Goal: Transaction & Acquisition: Download file/media

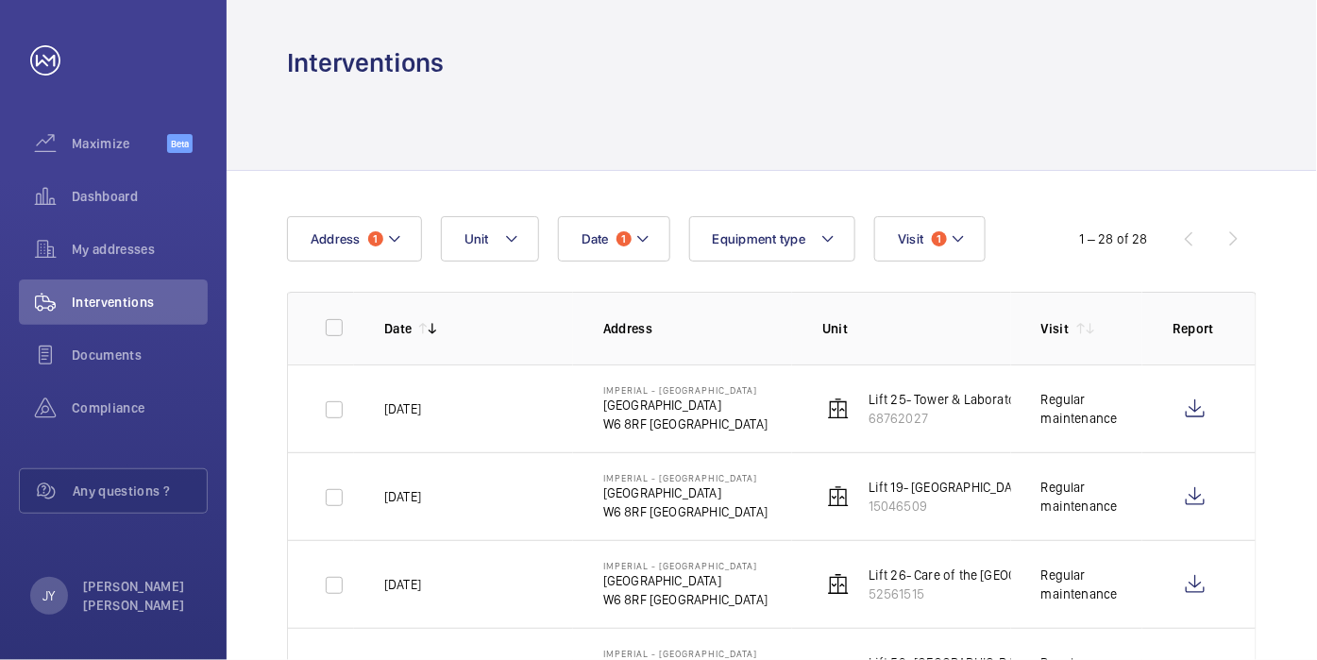
scroll to position [309, 0]
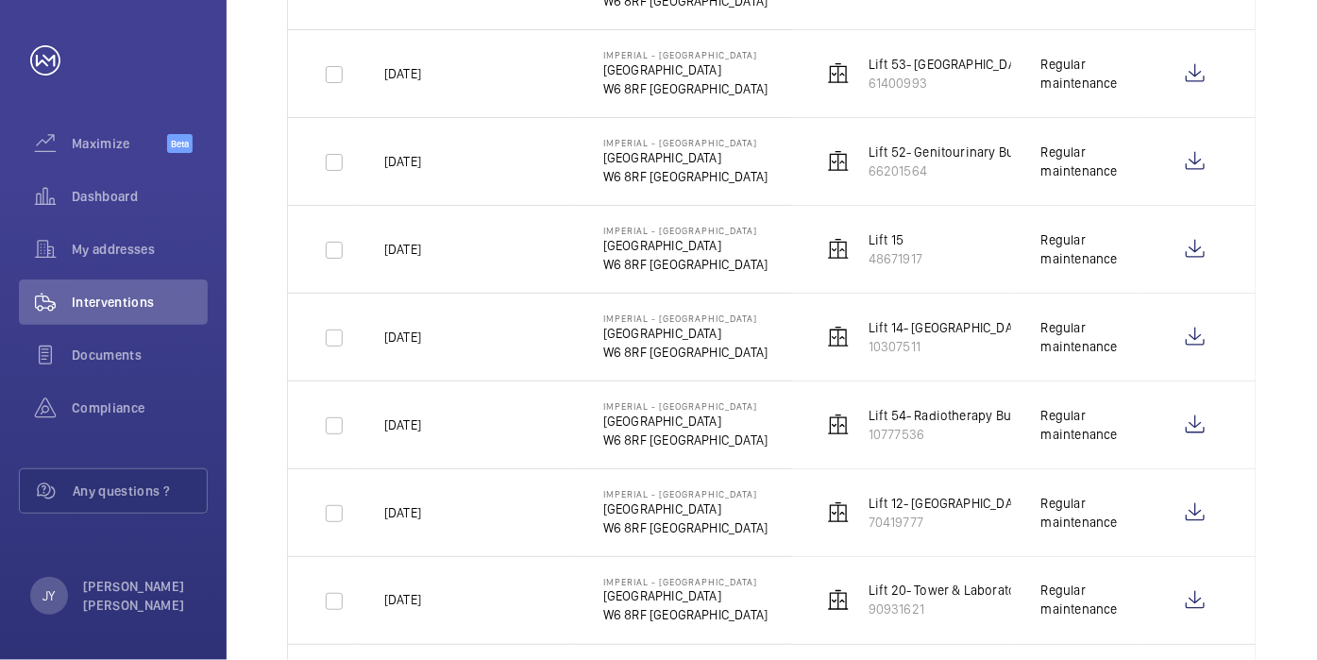
scroll to position [524, 0]
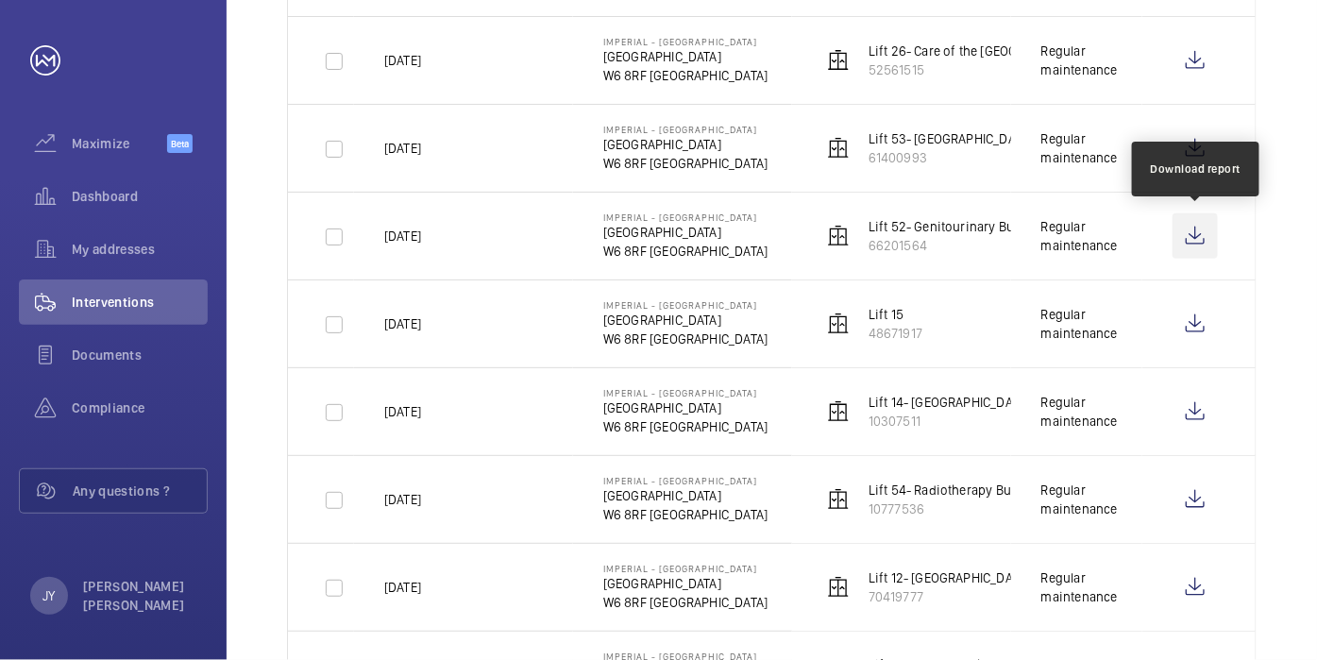
click at [1207, 236] on wm-front-icon-button at bounding box center [1195, 235] width 45 height 45
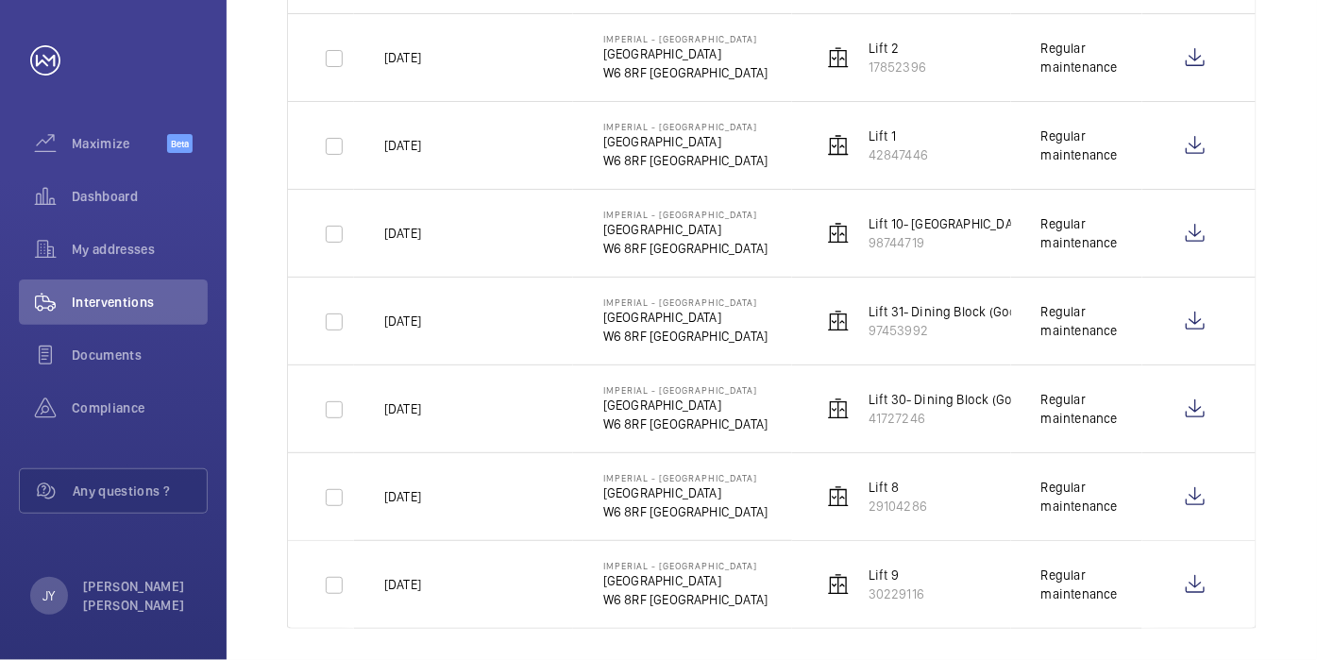
scroll to position [2197, 0]
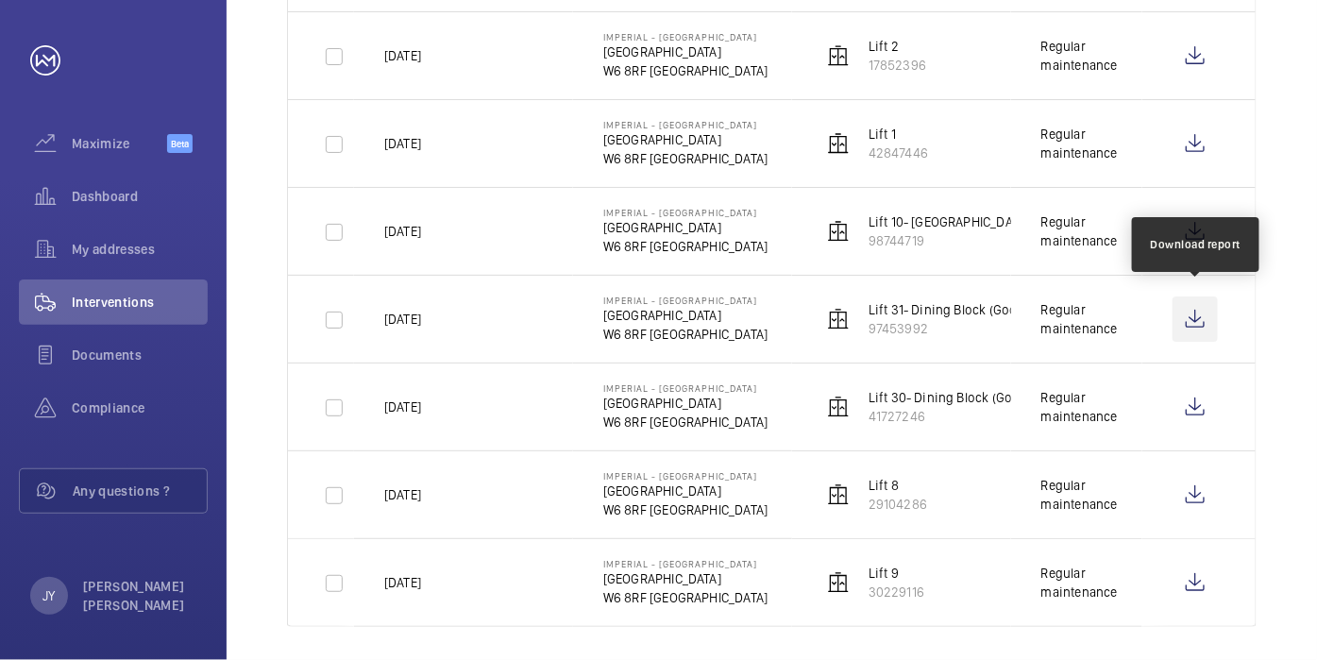
click at [1193, 312] on wm-front-icon-button at bounding box center [1195, 318] width 45 height 45
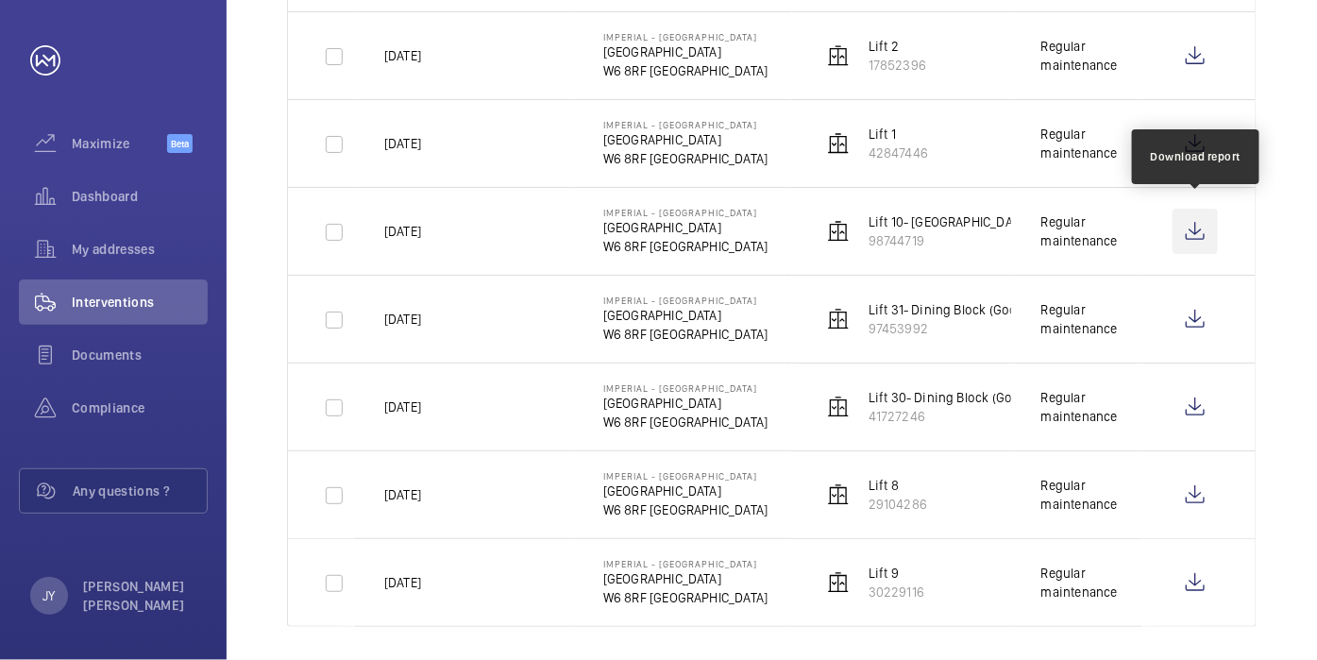
click at [1194, 226] on wm-front-icon-button at bounding box center [1195, 231] width 45 height 45
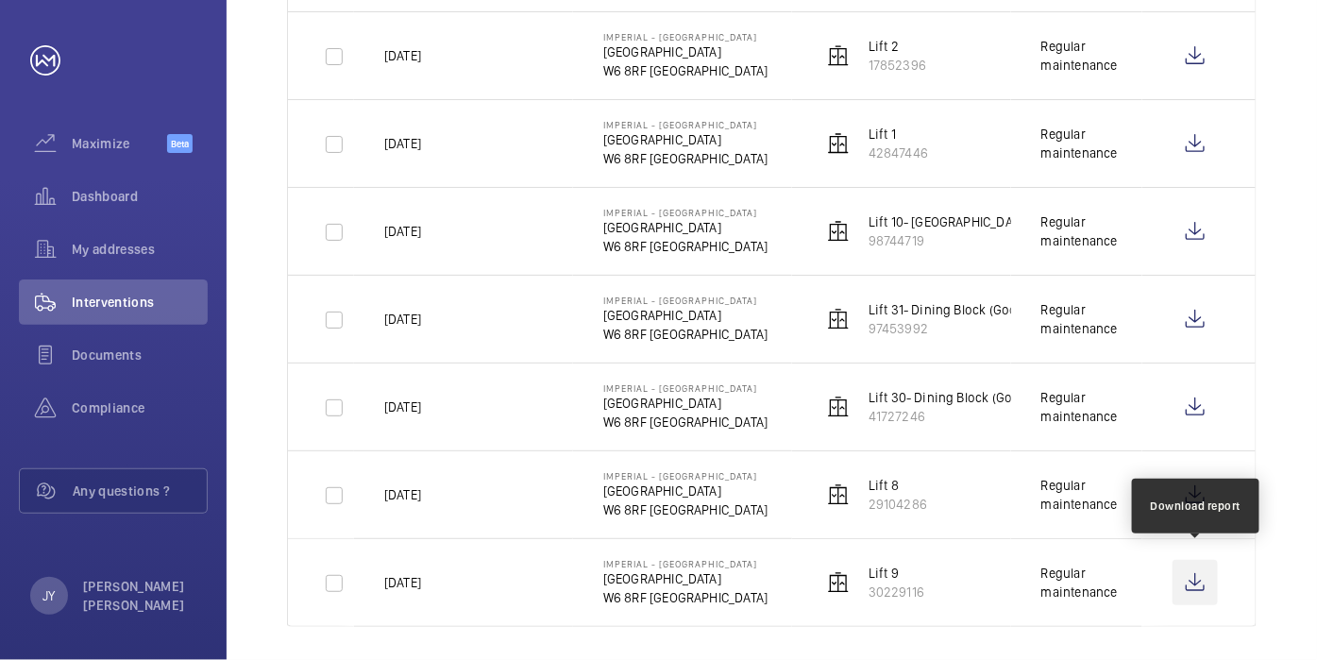
click at [1192, 574] on wm-front-icon-button at bounding box center [1195, 582] width 45 height 45
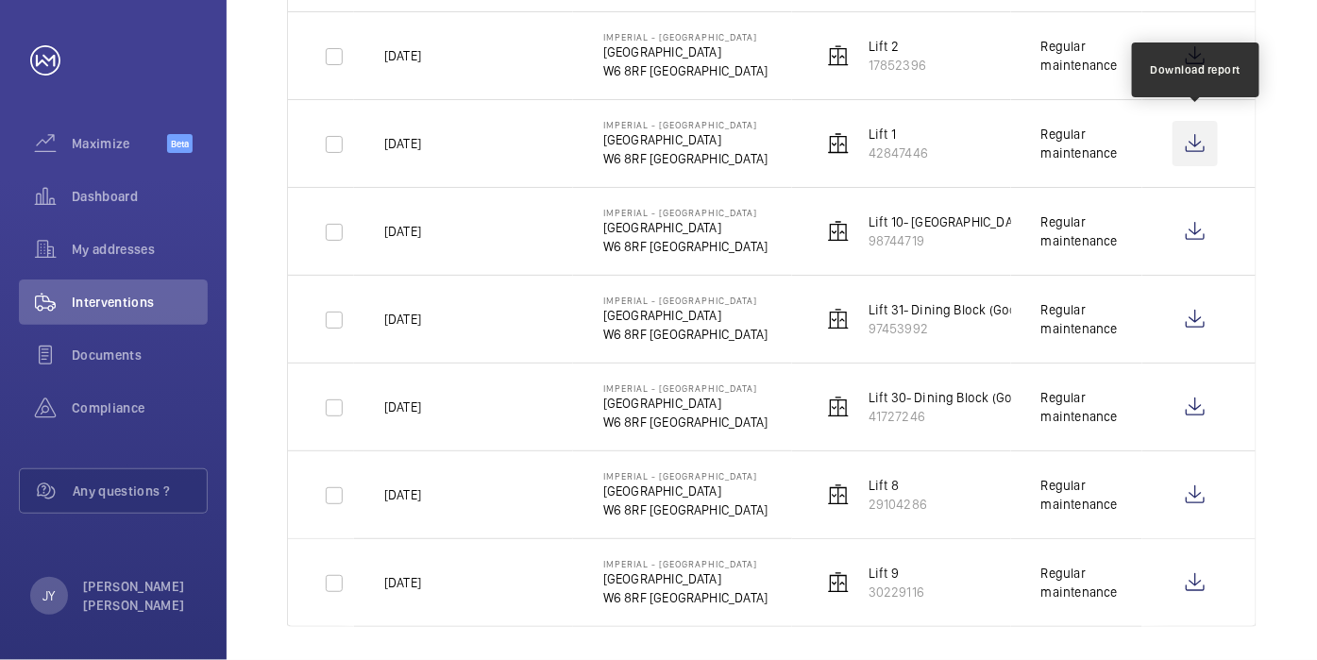
click at [1193, 140] on wm-front-icon-button at bounding box center [1195, 143] width 45 height 45
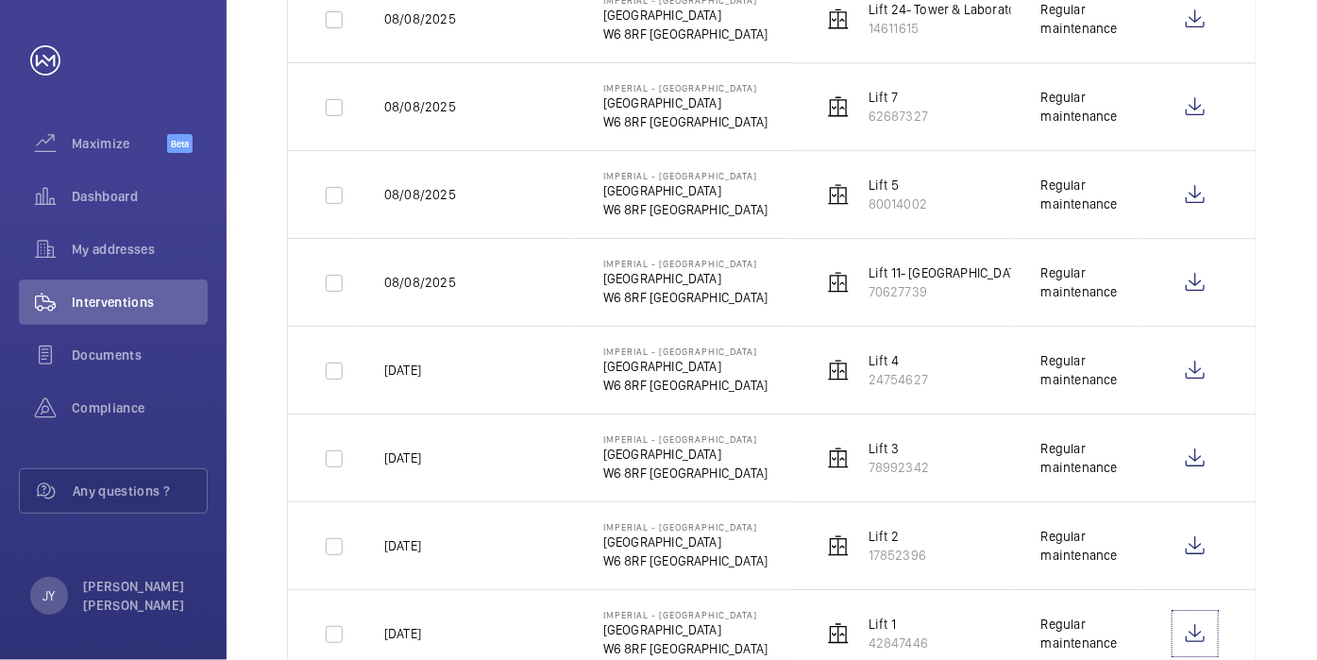
scroll to position [1567, 0]
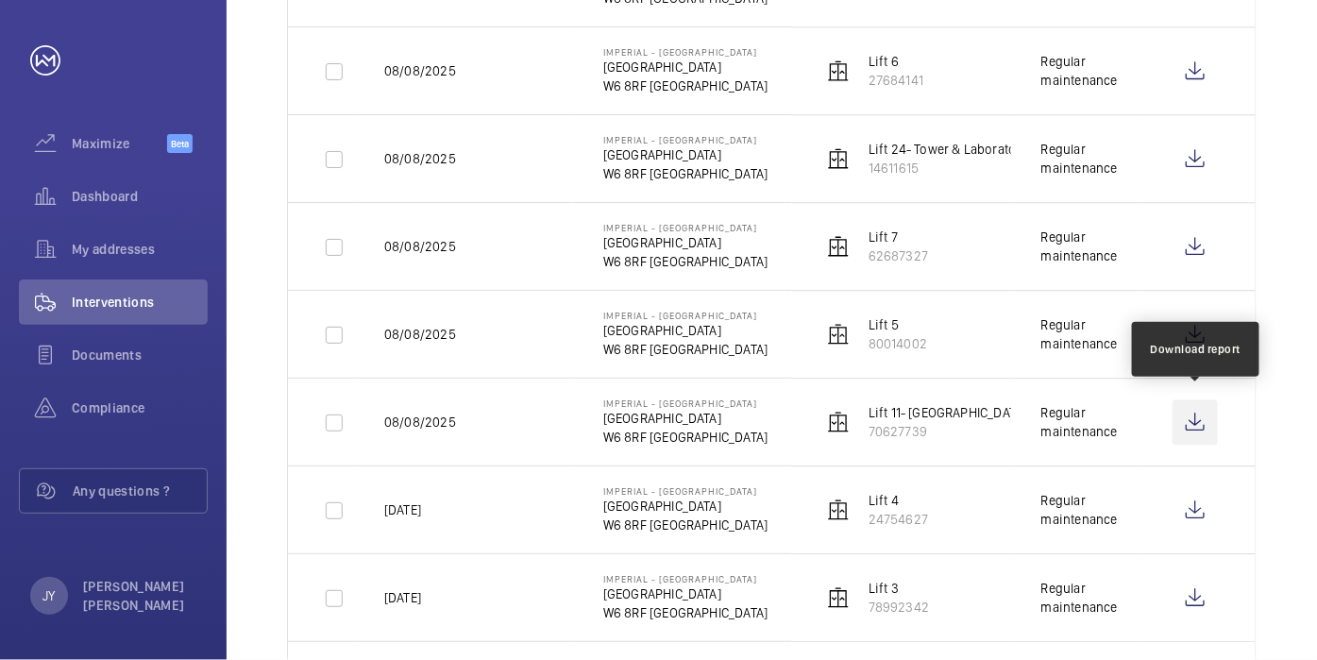
click at [1200, 408] on wm-front-icon-button at bounding box center [1195, 421] width 45 height 45
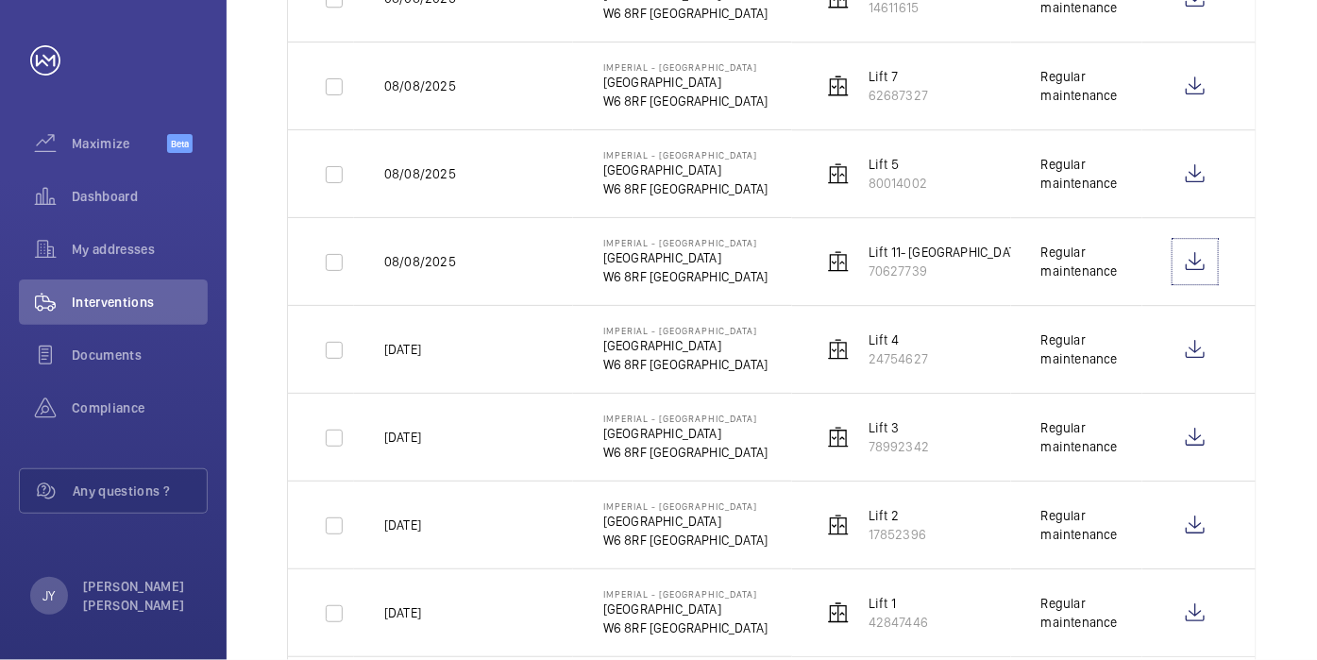
scroll to position [1777, 0]
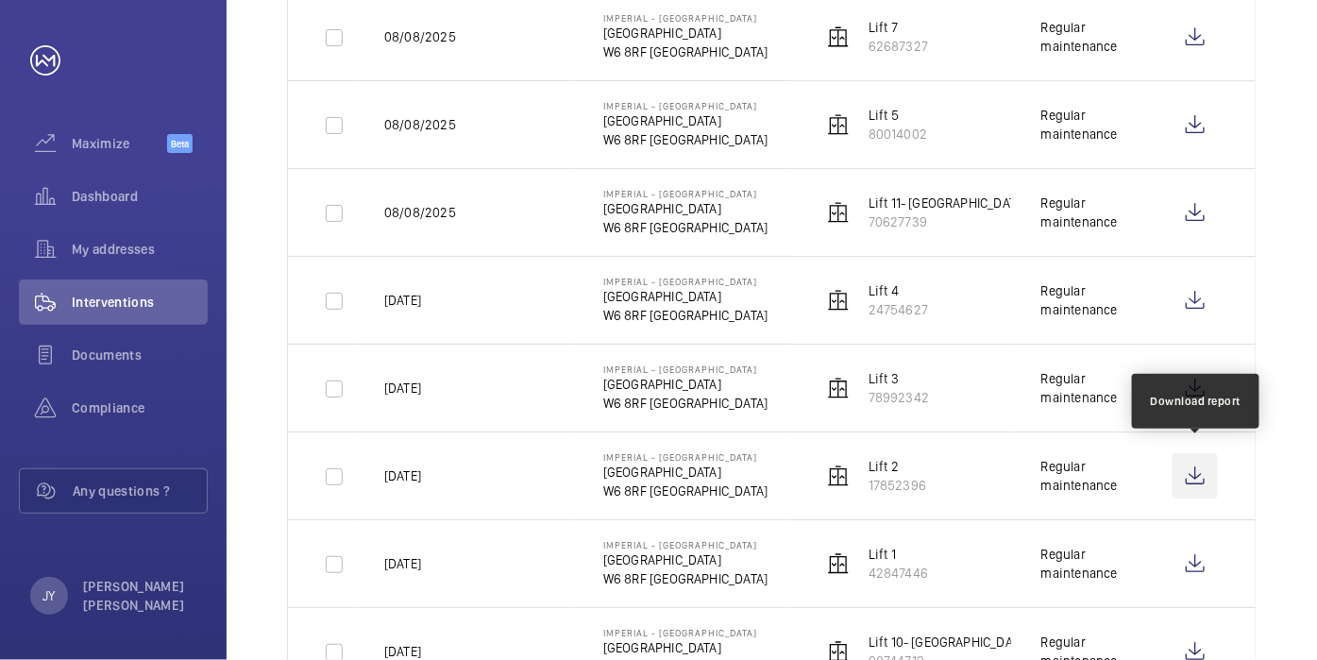
click at [1204, 473] on wm-front-icon-button at bounding box center [1195, 475] width 45 height 45
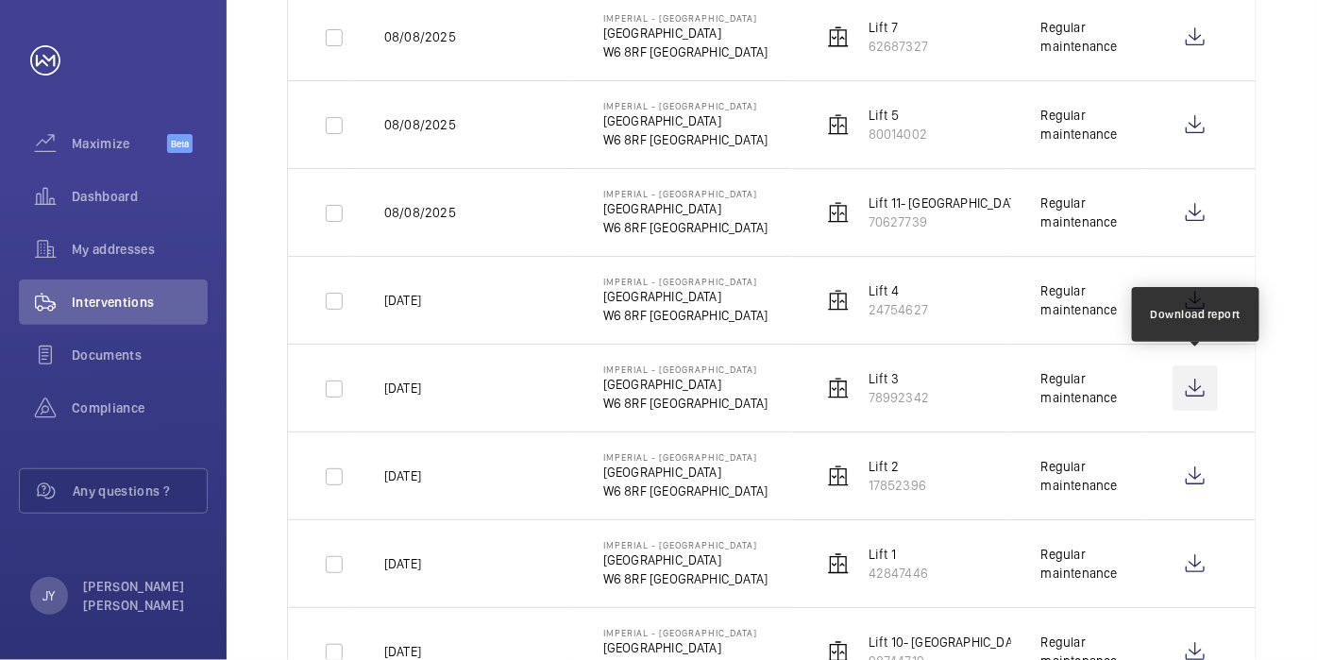
click at [1206, 379] on wm-front-icon-button at bounding box center [1195, 387] width 45 height 45
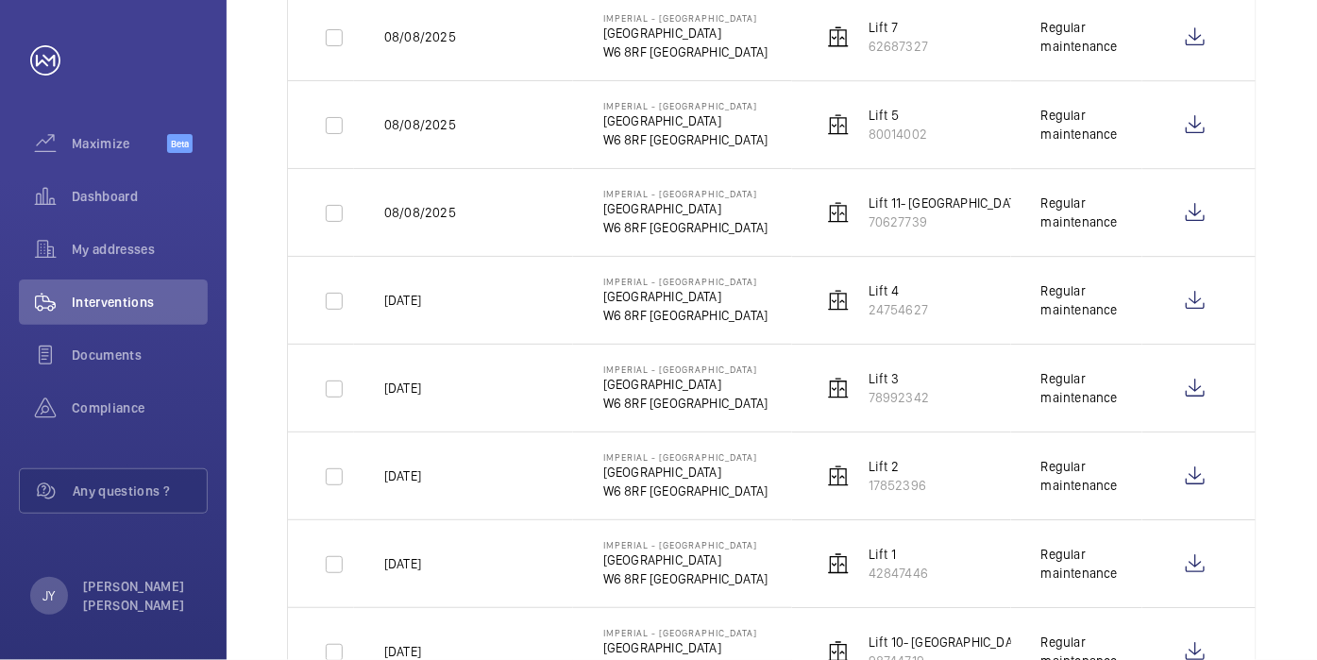
click at [1244, 238] on td at bounding box center [1198, 212] width 113 height 88
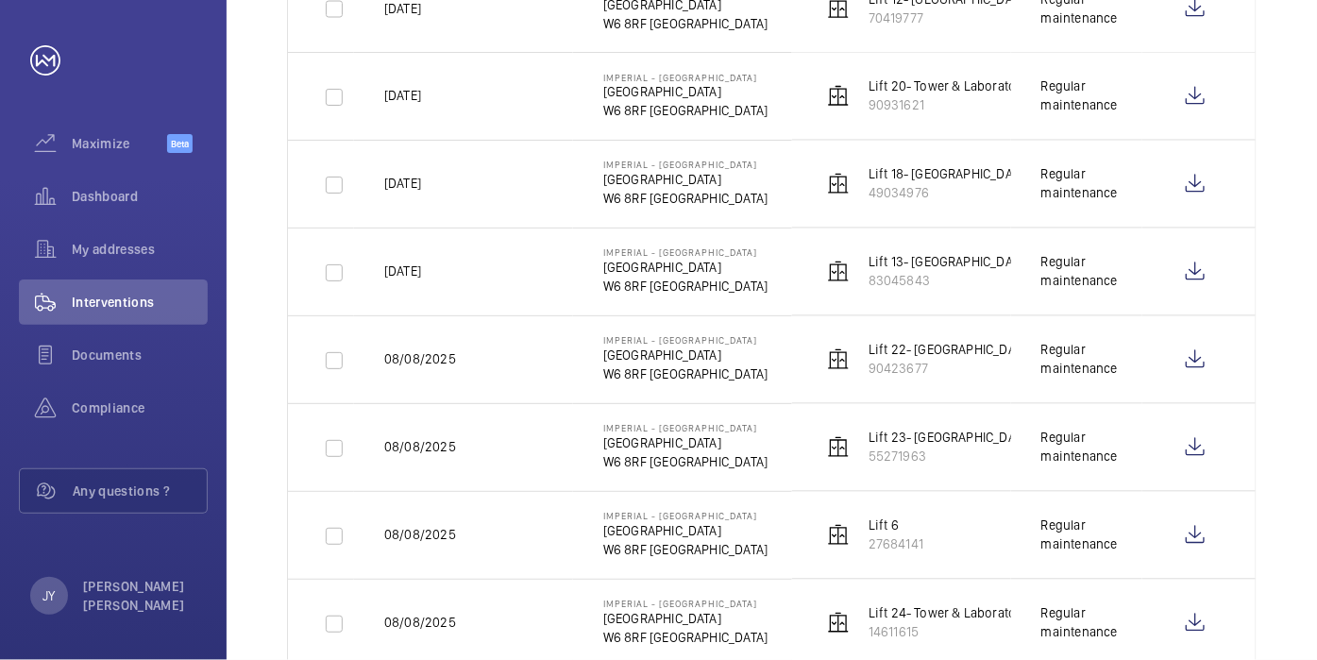
scroll to position [1043, 0]
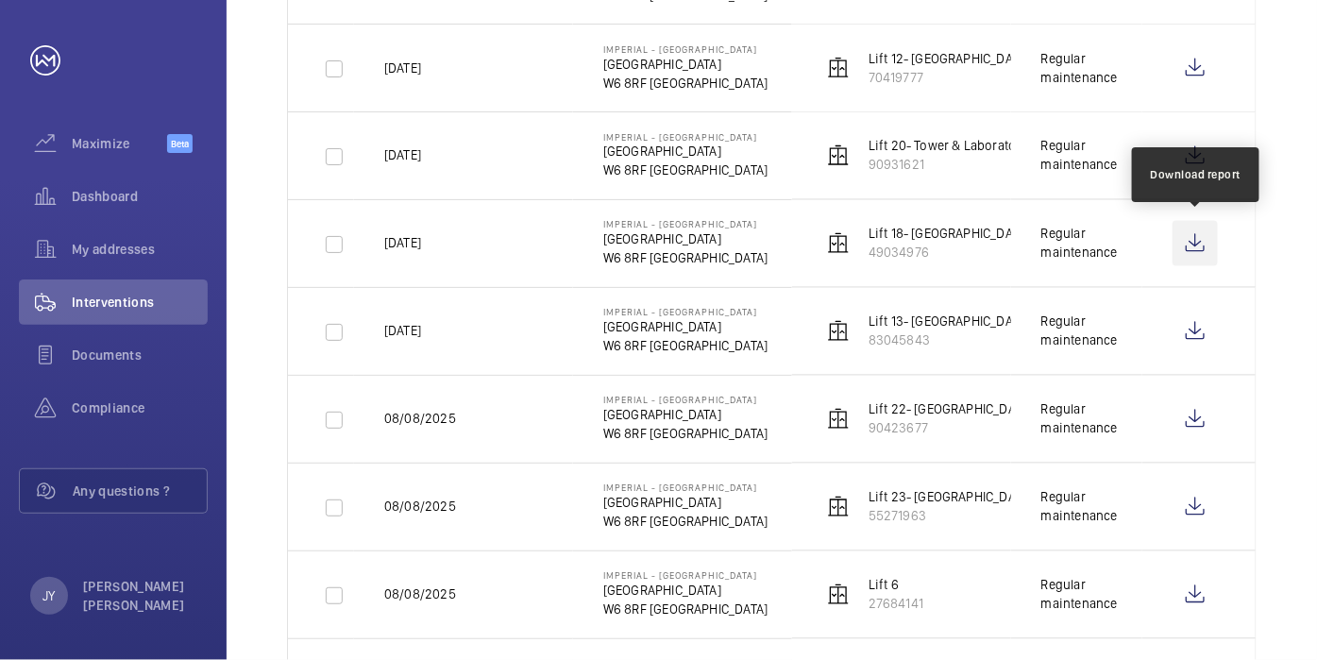
click at [1195, 245] on wm-front-icon-button at bounding box center [1195, 243] width 45 height 45
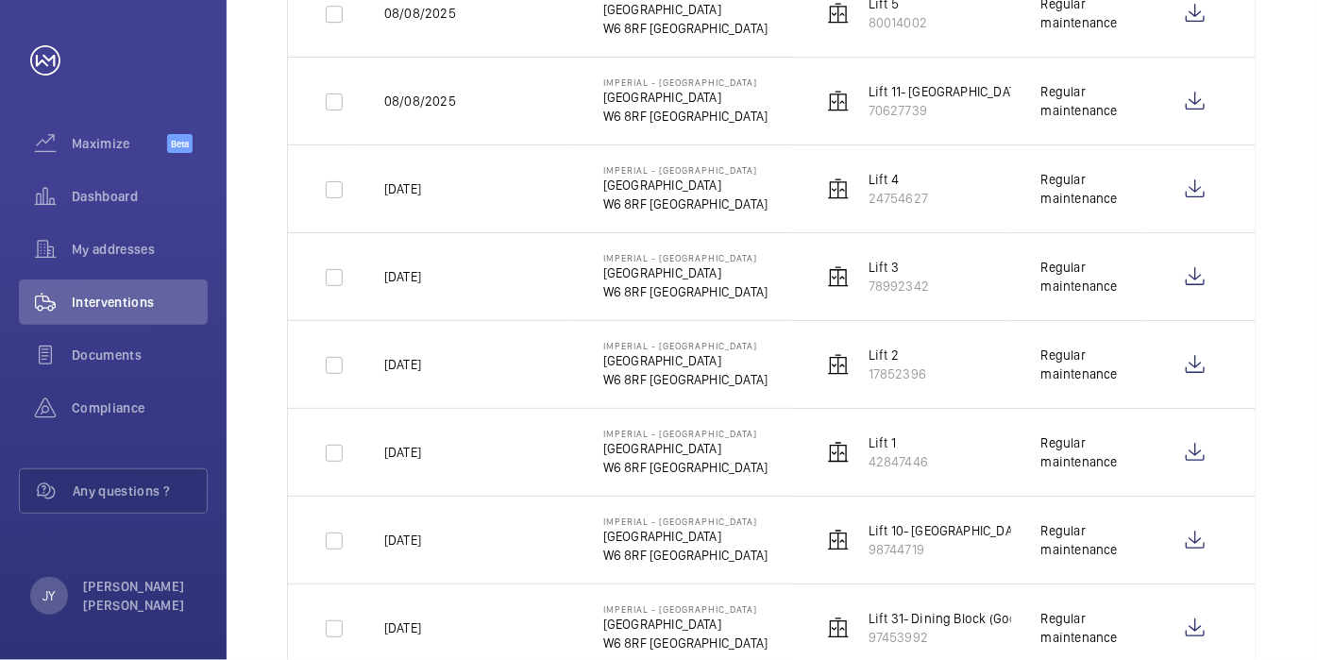
scroll to position [2197, 0]
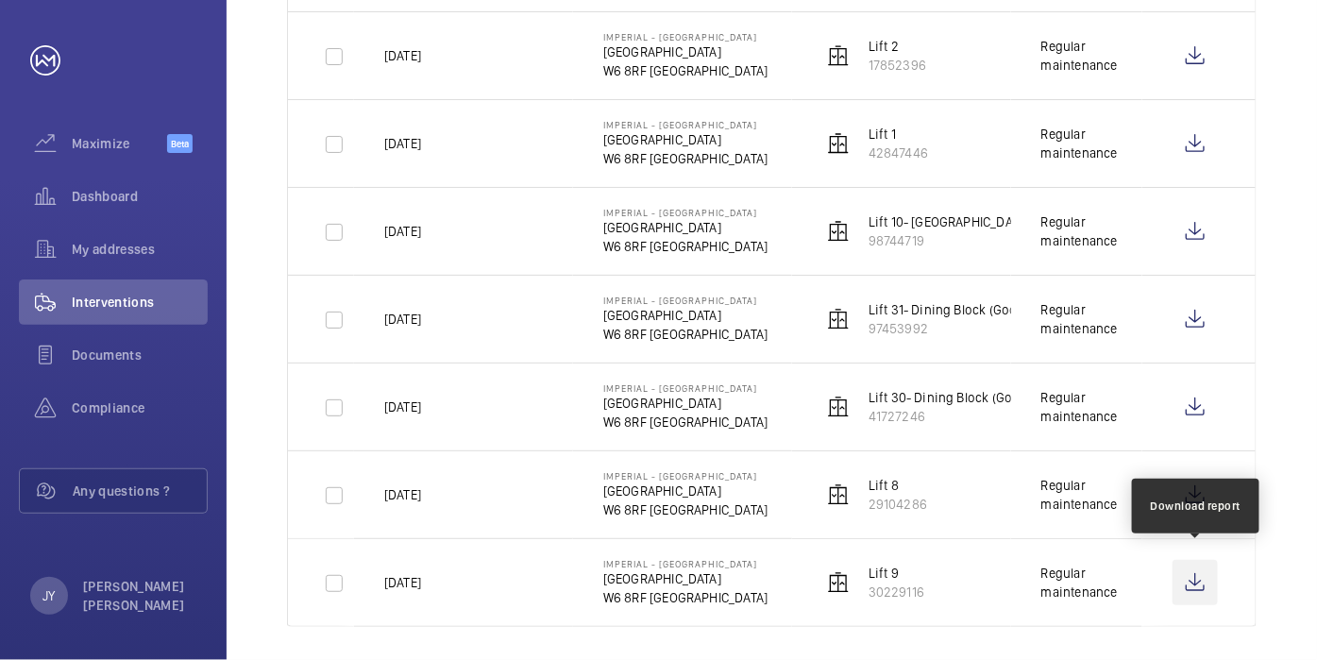
click at [1183, 577] on wm-front-icon-button at bounding box center [1195, 582] width 45 height 45
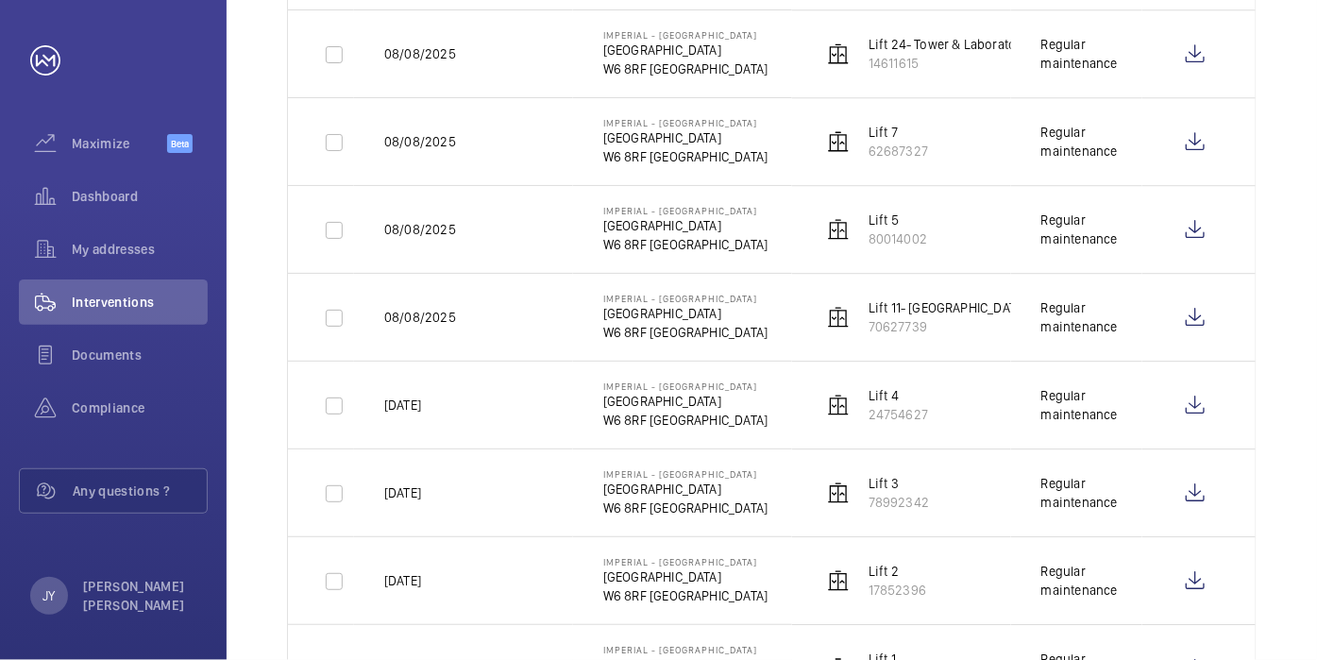
scroll to position [1463, 0]
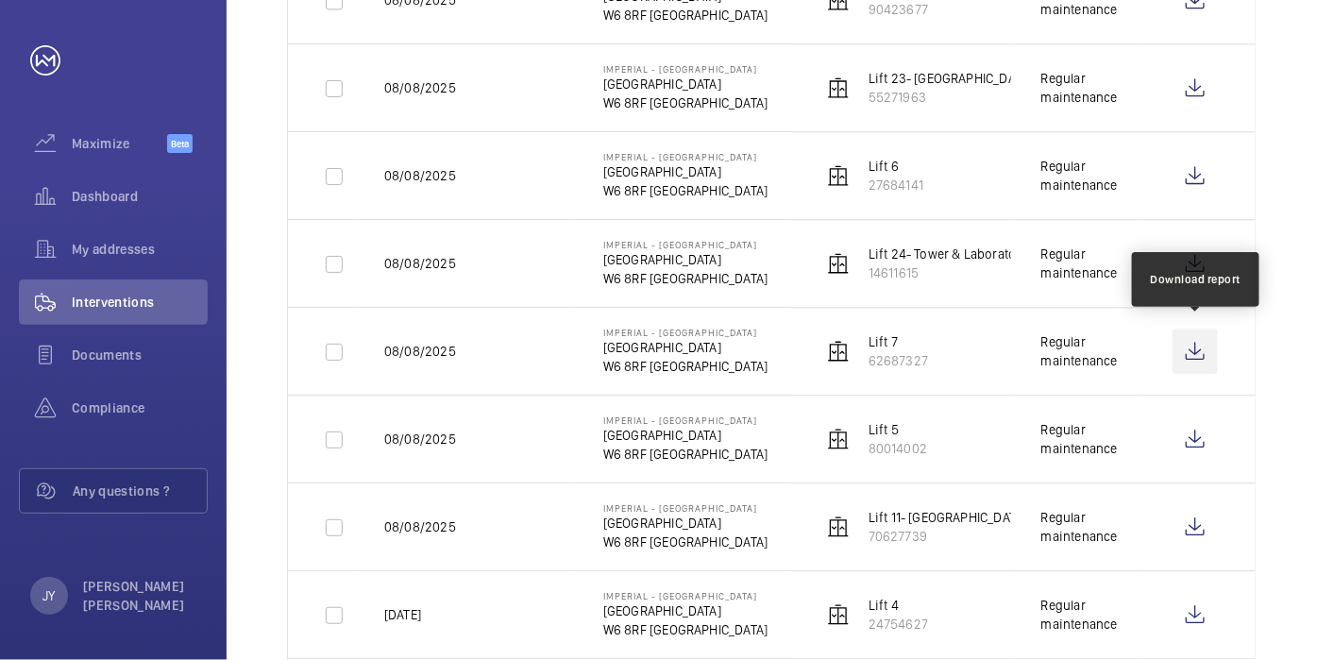
click at [1190, 336] on wm-front-icon-button at bounding box center [1195, 351] width 45 height 45
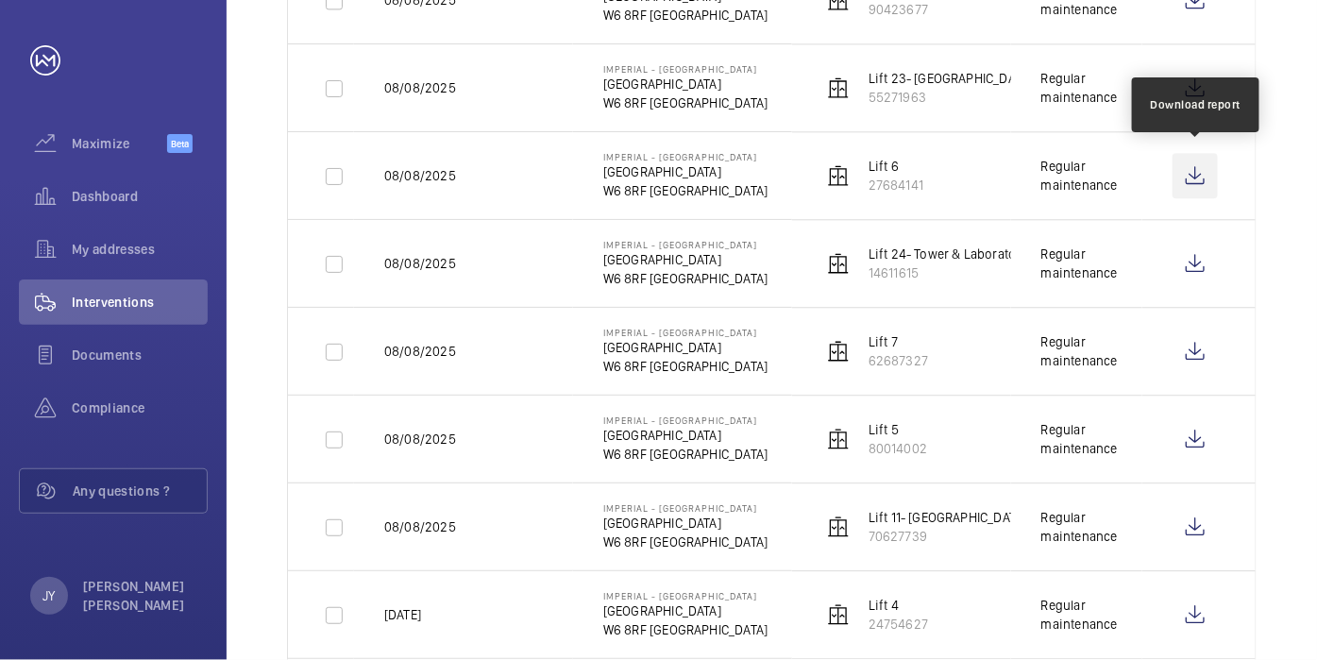
click at [1192, 174] on wm-front-icon-button at bounding box center [1195, 175] width 45 height 45
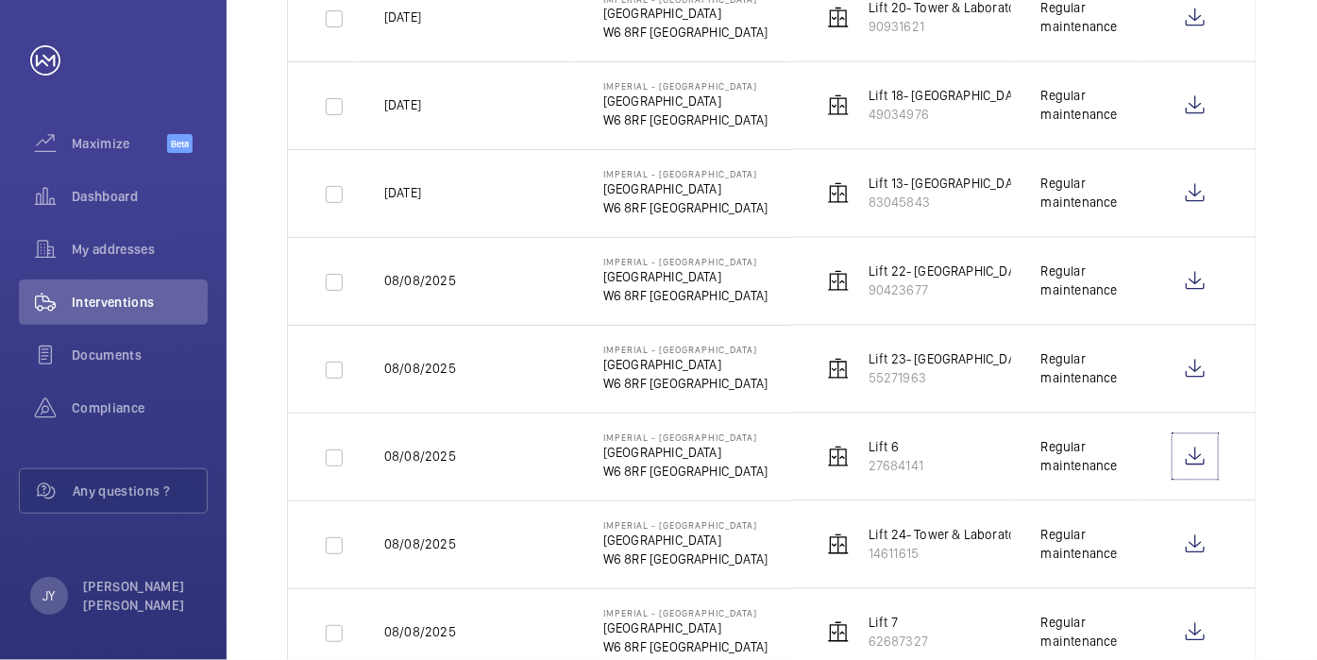
scroll to position [939, 0]
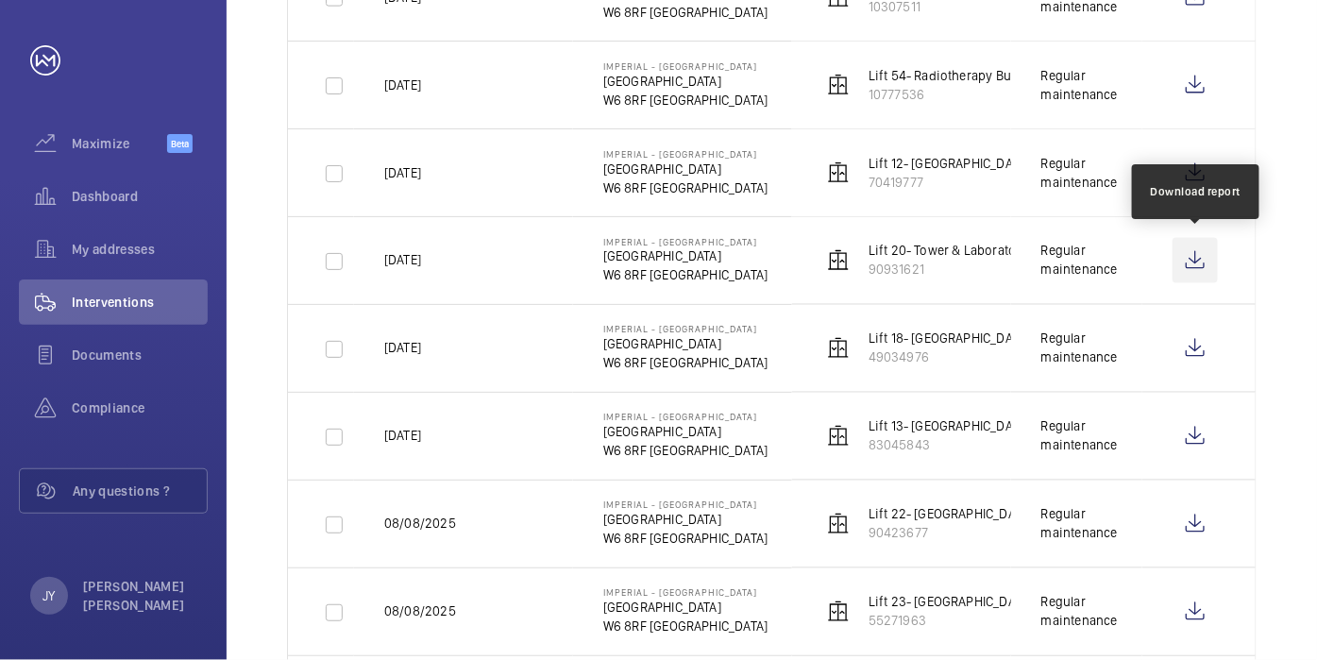
click at [1200, 260] on wm-front-icon-button at bounding box center [1195, 260] width 45 height 45
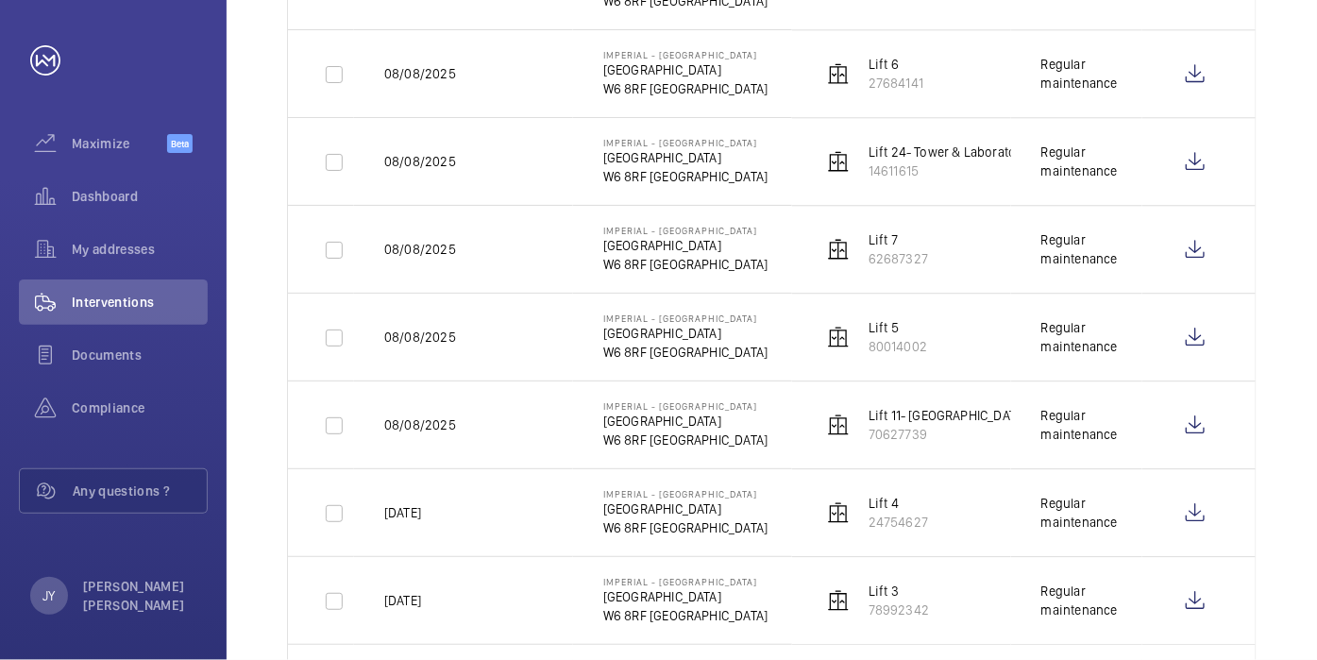
scroll to position [1672, 0]
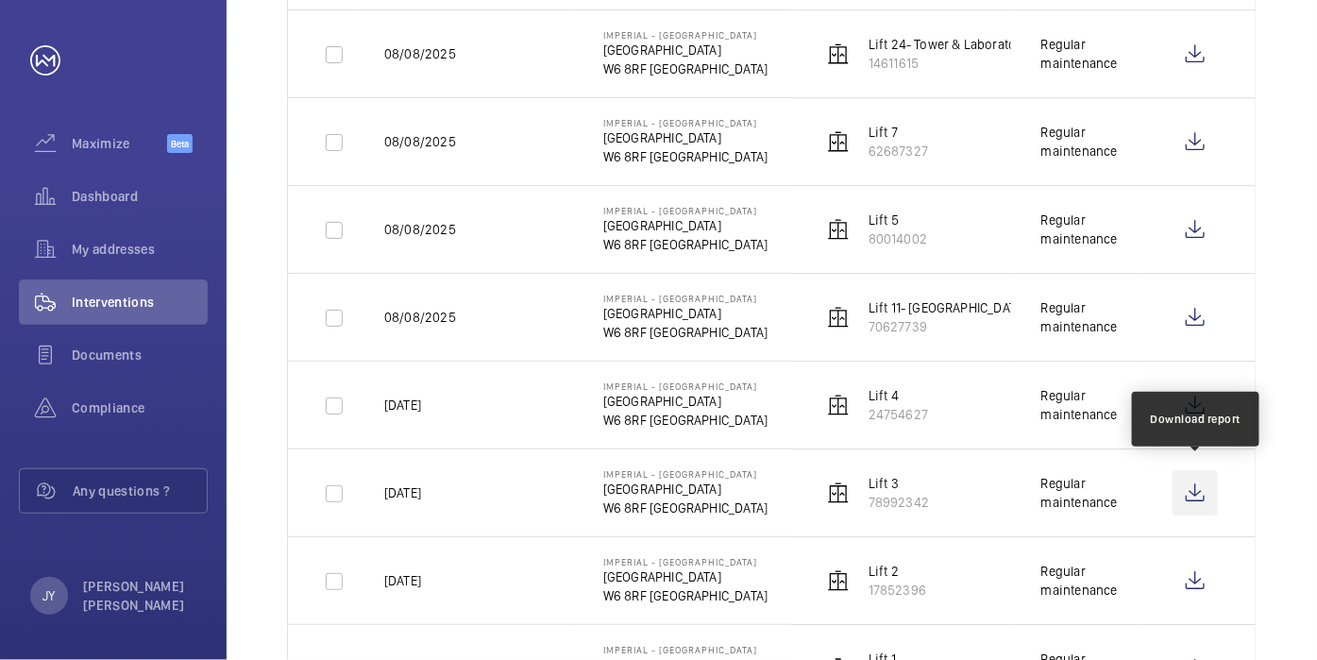
click at [1193, 483] on wm-front-icon-button at bounding box center [1195, 492] width 45 height 45
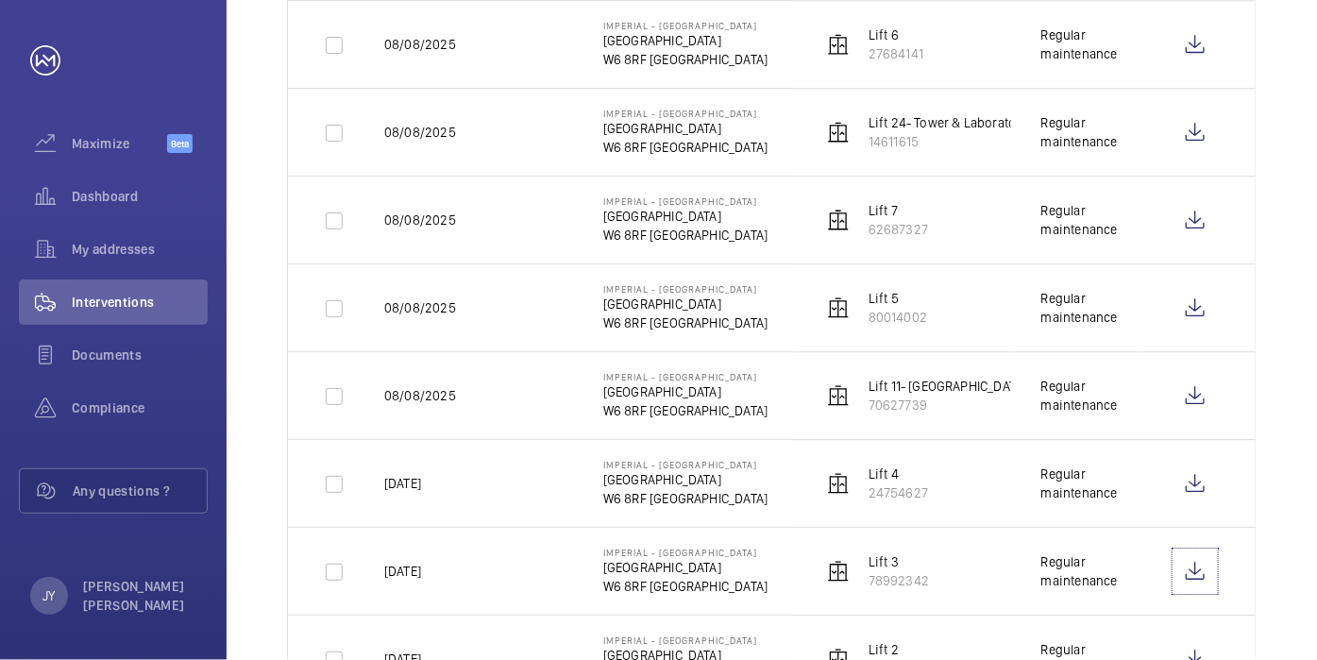
scroll to position [1783, 0]
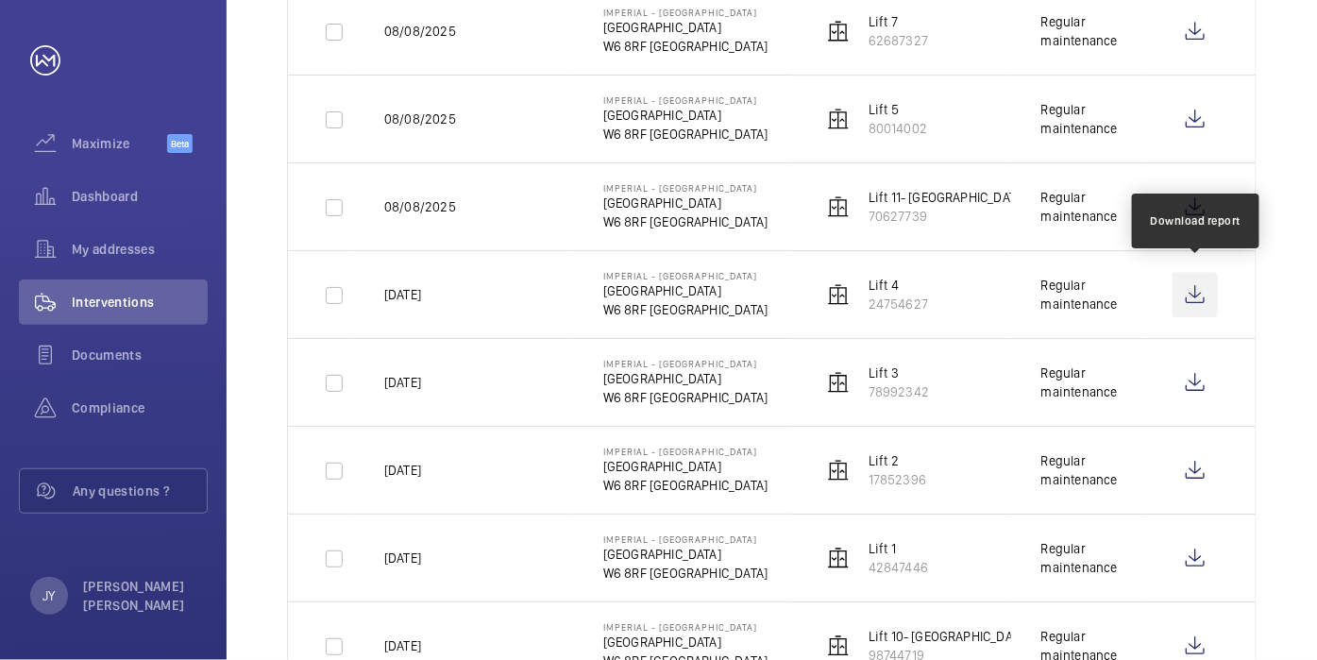
click at [1204, 296] on wm-front-icon-button at bounding box center [1195, 294] width 45 height 45
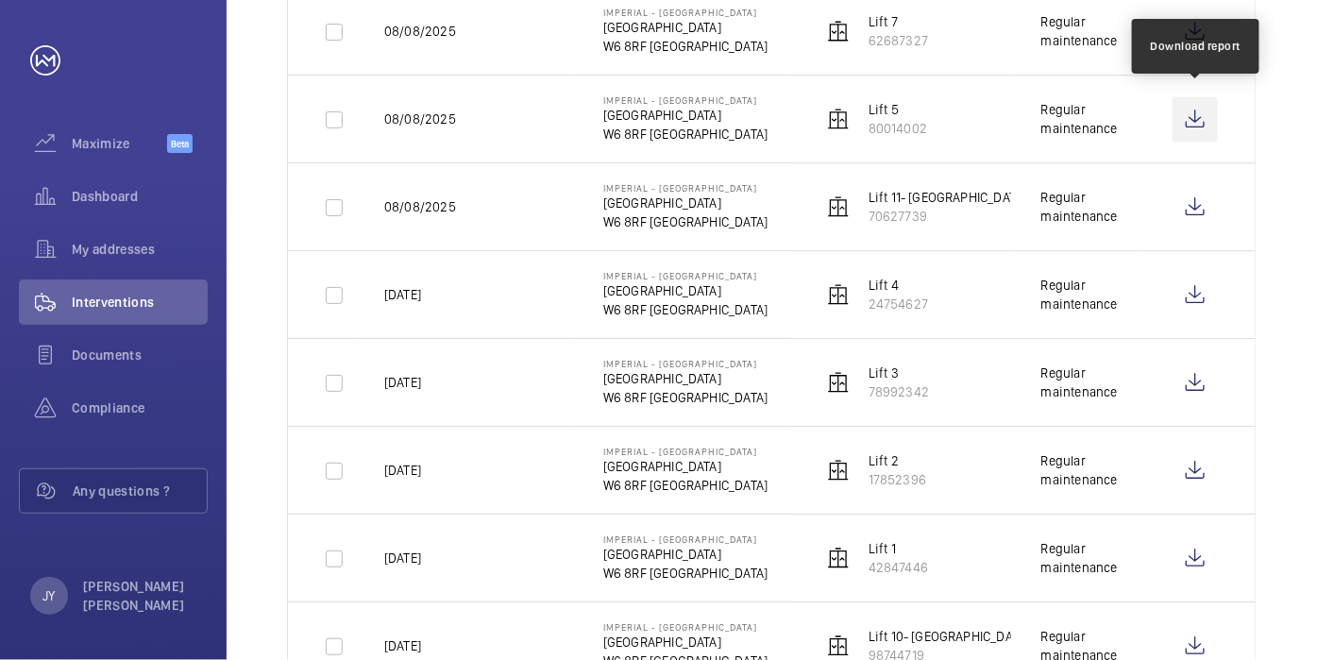
click at [1189, 98] on wm-front-icon-button at bounding box center [1195, 118] width 45 height 45
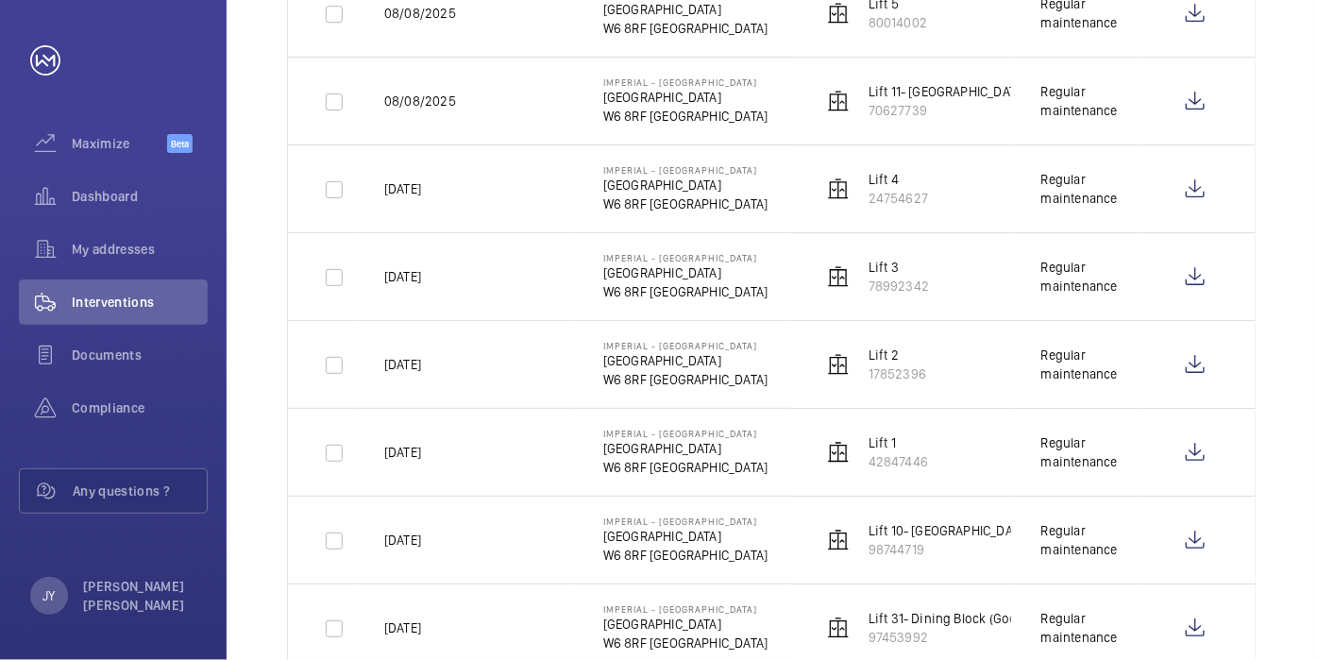
scroll to position [2098, 0]
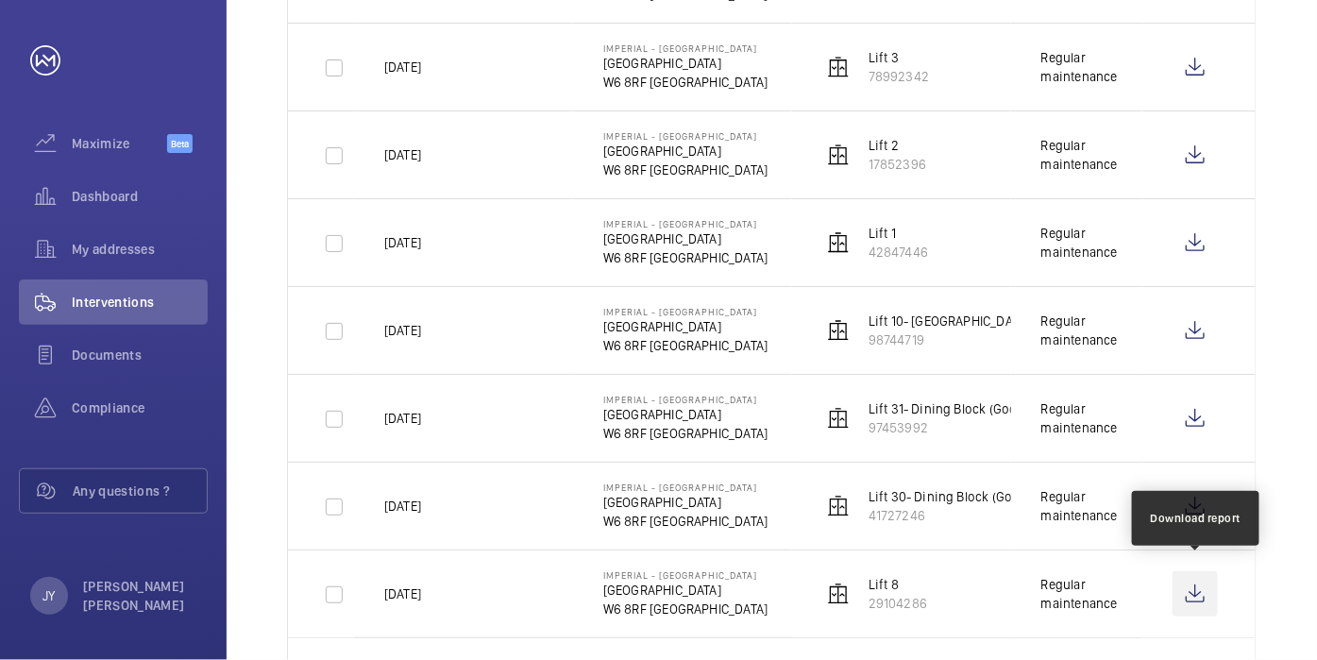
click at [1193, 587] on wm-front-icon-button at bounding box center [1195, 593] width 45 height 45
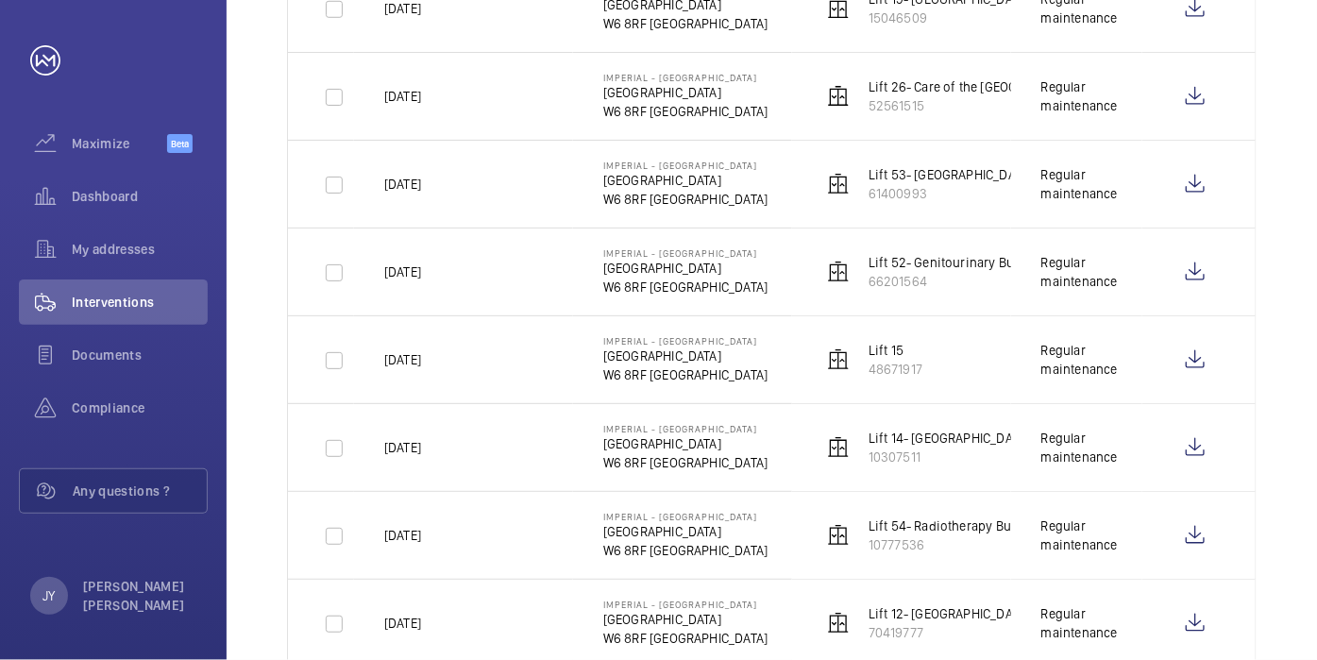
scroll to position [518, 0]
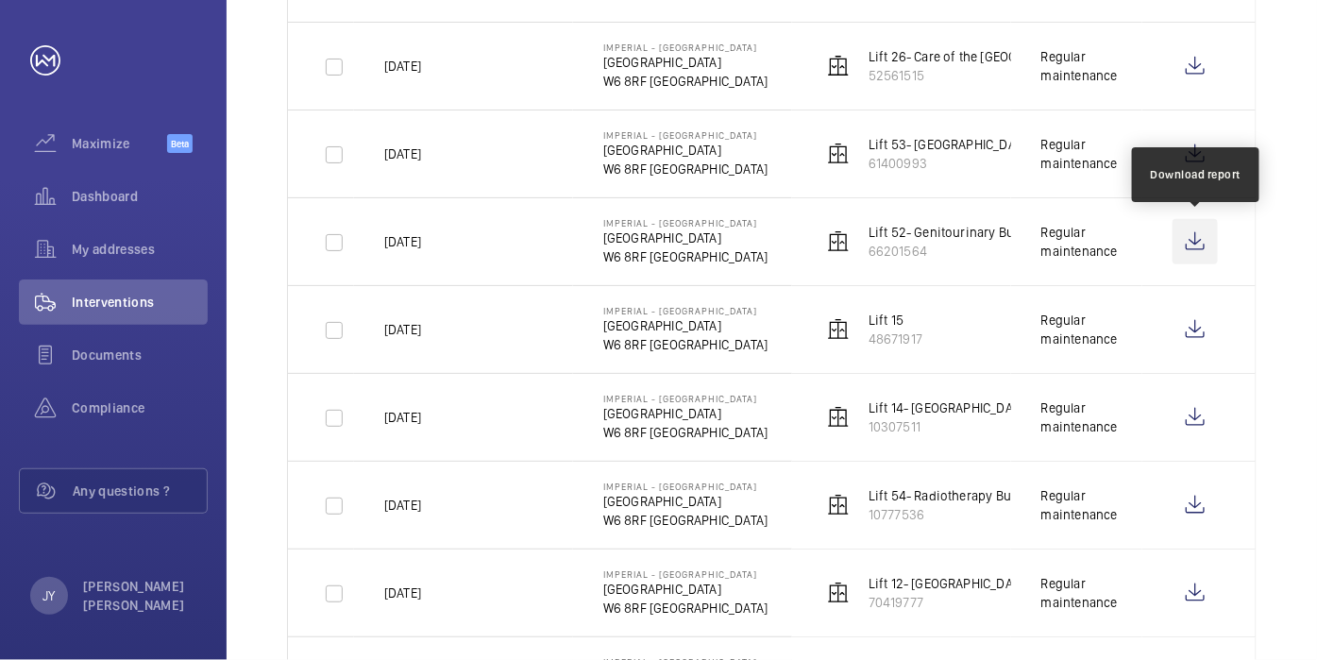
click at [1184, 247] on wm-front-icon-button at bounding box center [1195, 241] width 45 height 45
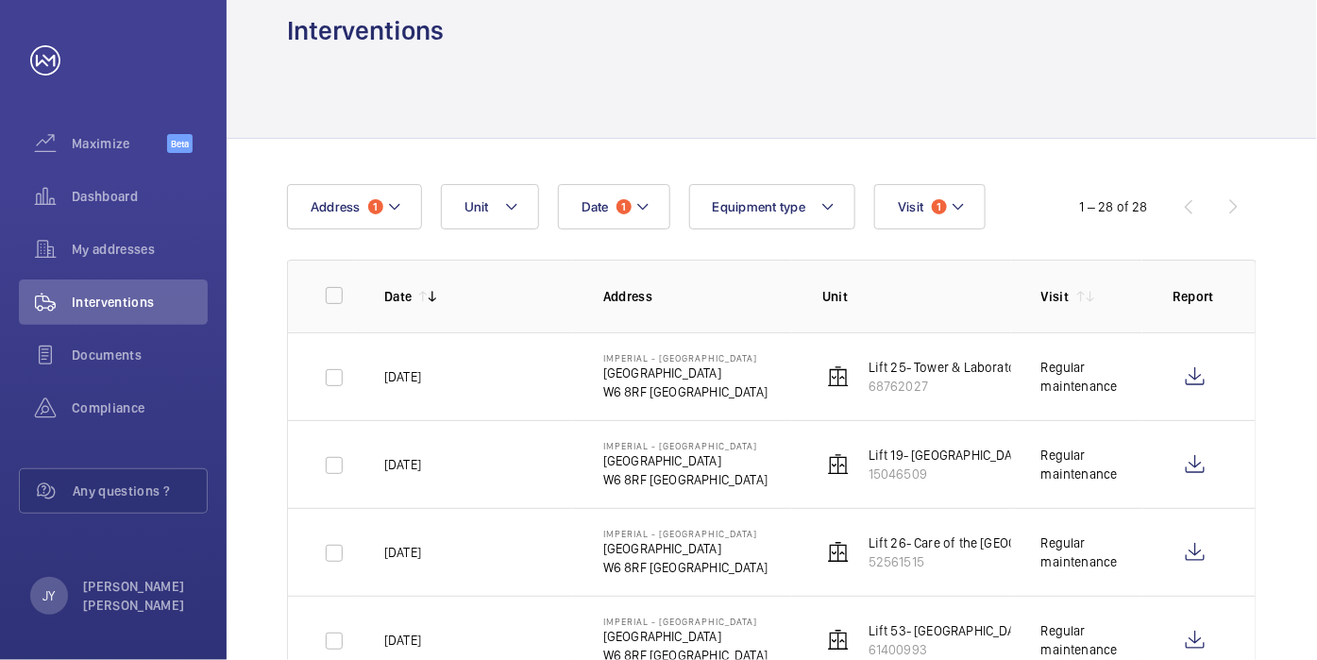
scroll to position [0, 0]
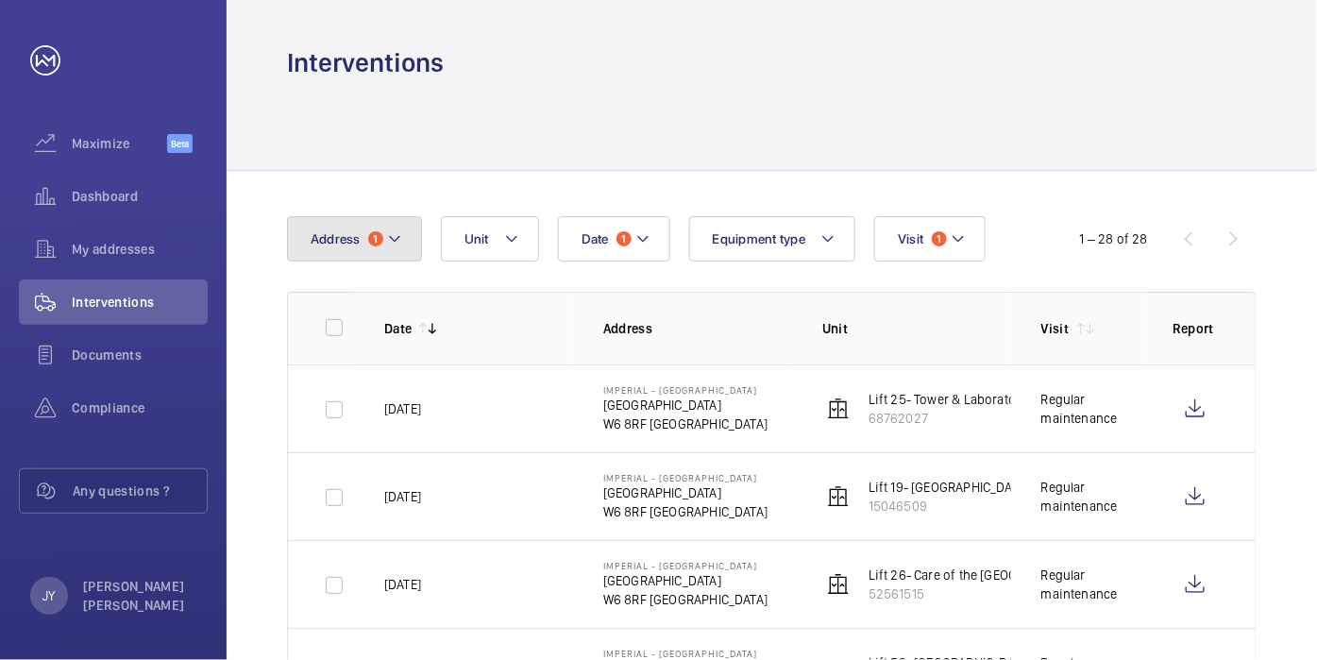
click at [387, 235] on mat-icon at bounding box center [394, 239] width 15 height 23
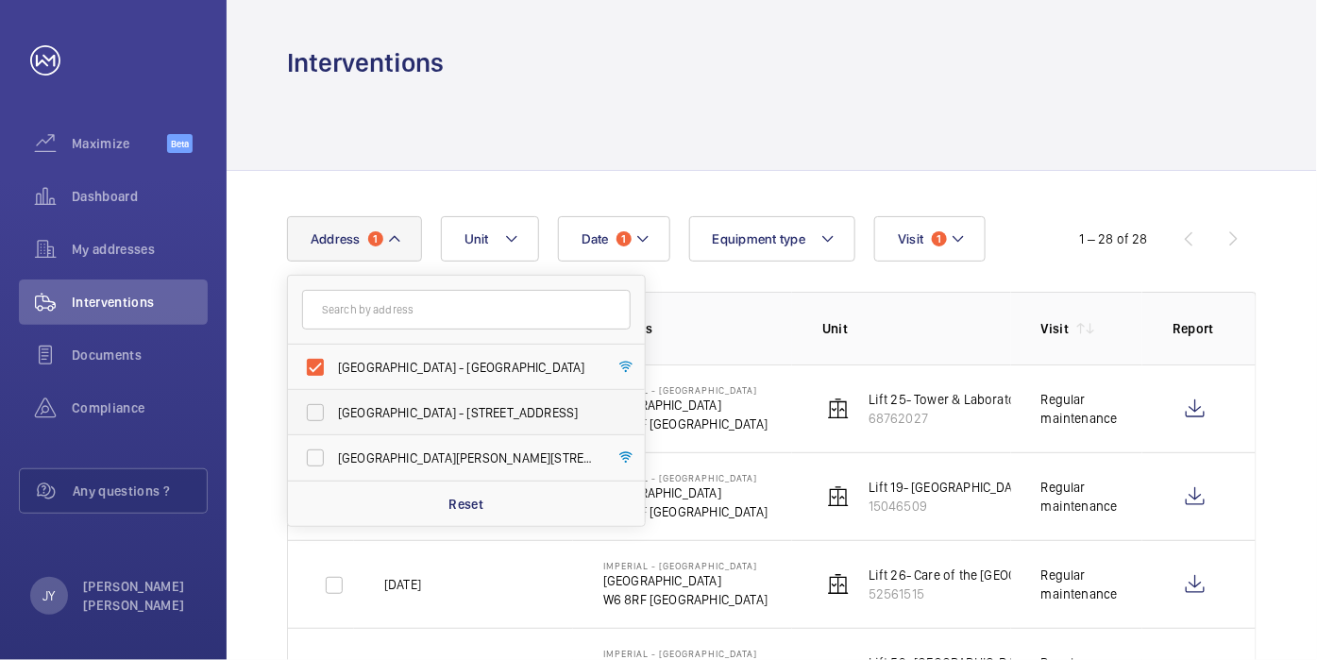
click at [350, 414] on span "[GEOGRAPHIC_DATA] - [STREET_ADDRESS]" at bounding box center [468, 412] width 260 height 19
click at [334, 414] on input "[GEOGRAPHIC_DATA] - [STREET_ADDRESS]" at bounding box center [315, 413] width 38 height 38
checkbox input "true"
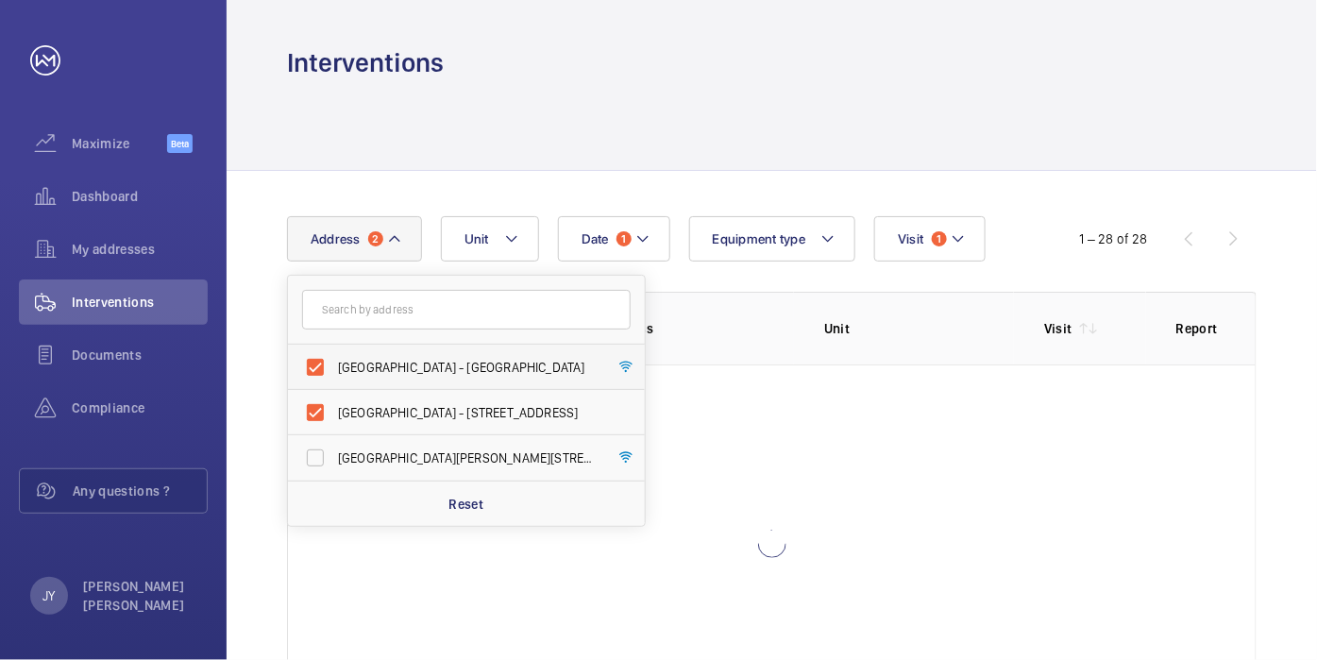
click at [321, 361] on label "[GEOGRAPHIC_DATA] - [GEOGRAPHIC_DATA]" at bounding box center [452, 367] width 329 height 45
click at [321, 361] on input "[GEOGRAPHIC_DATA] - [GEOGRAPHIC_DATA]" at bounding box center [315, 367] width 38 height 38
checkbox input "false"
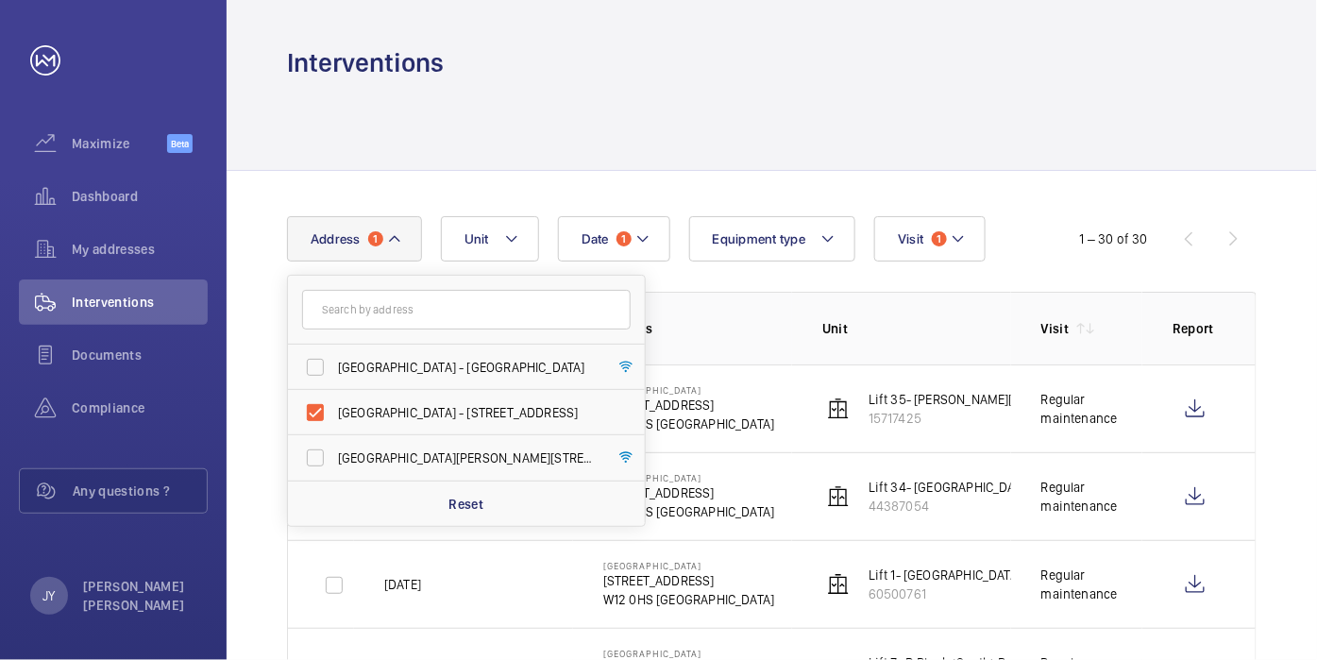
click at [628, 115] on div at bounding box center [772, 125] width 970 height 90
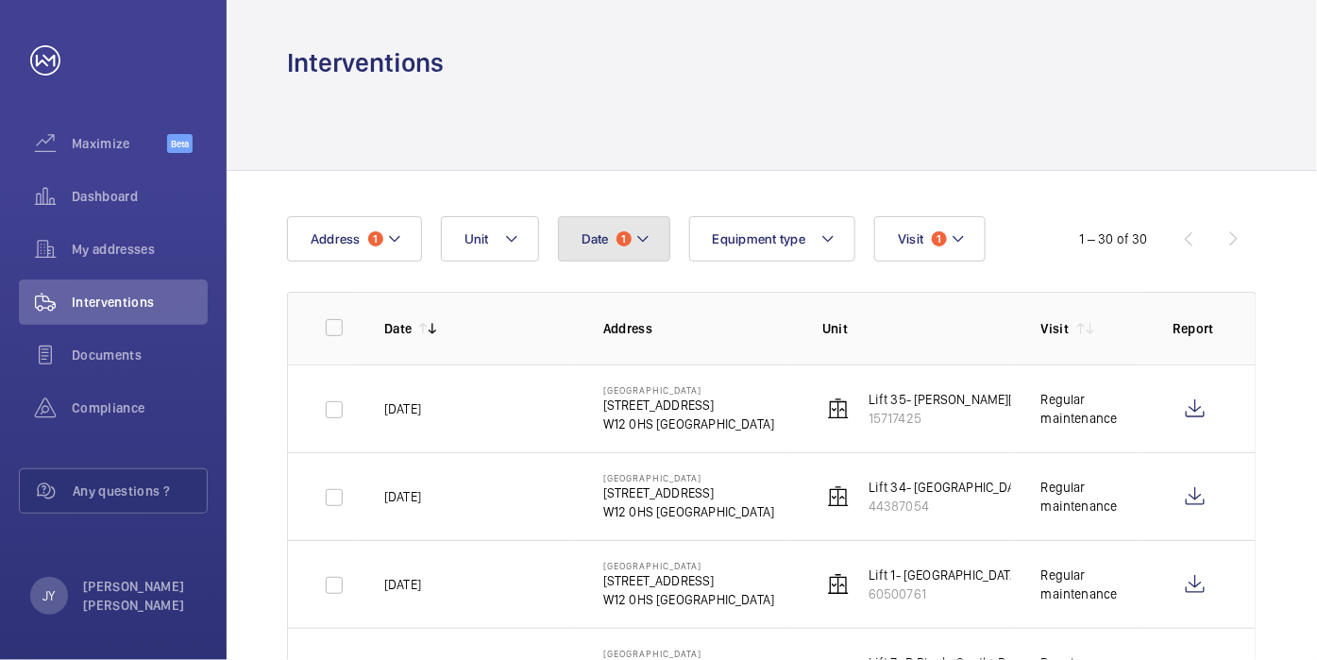
click at [649, 238] on button "Date 1" at bounding box center [614, 238] width 112 height 45
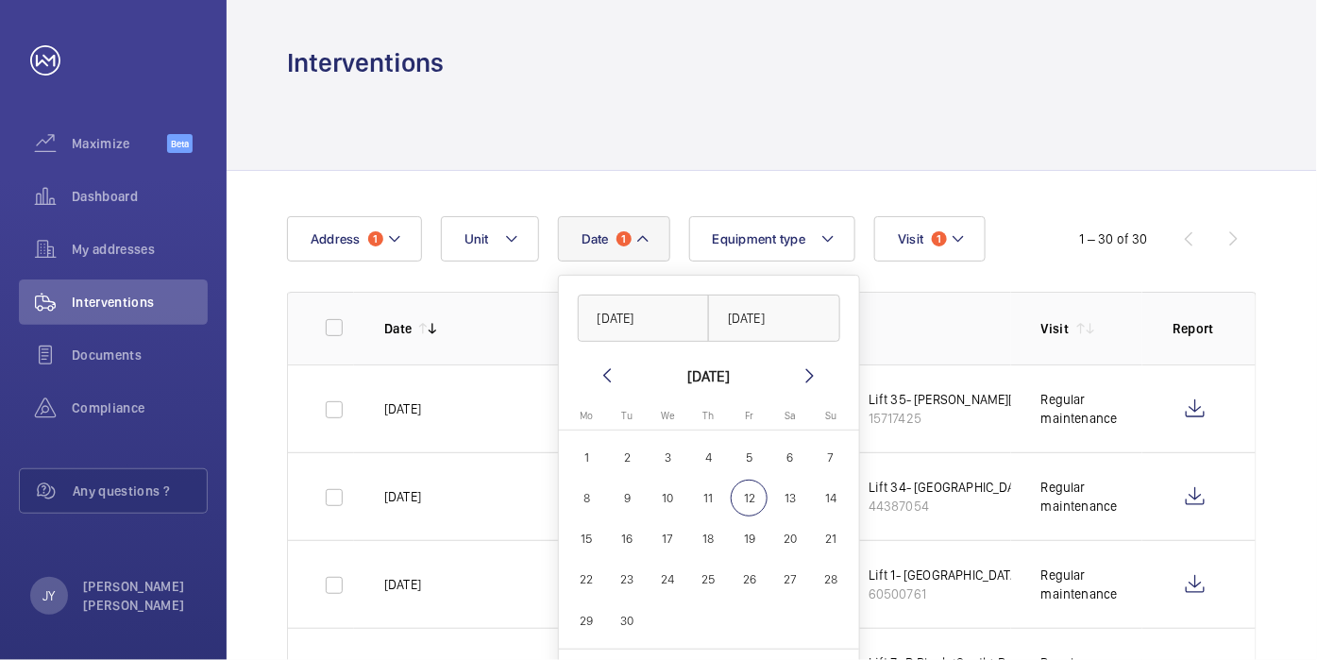
click at [731, 8] on div "Interventions" at bounding box center [772, 40] width 1091 height 80
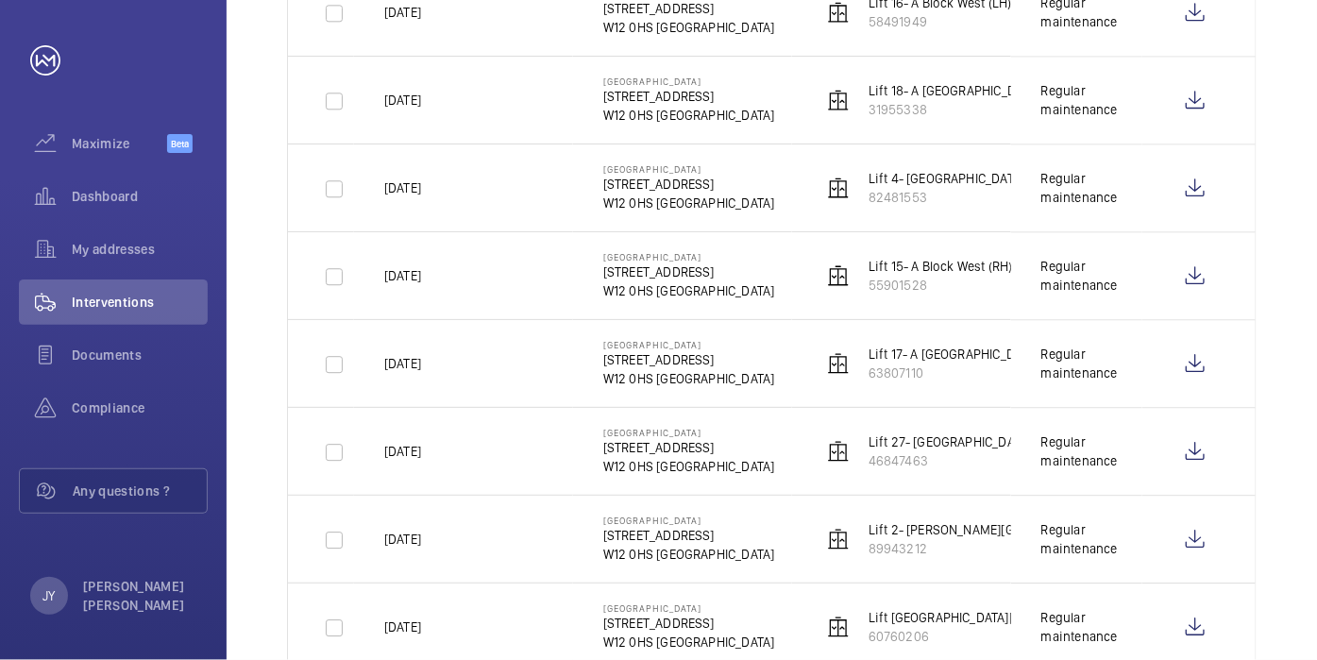
scroll to position [1428, 0]
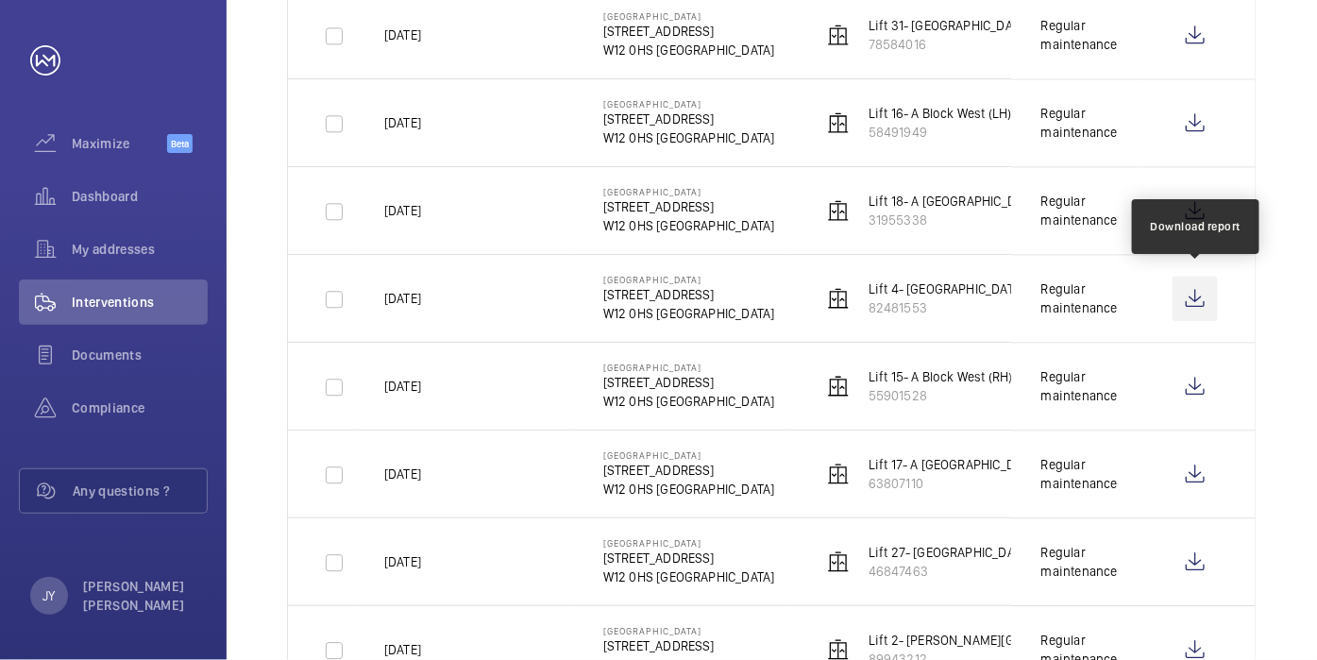
click at [1206, 296] on wm-front-icon-button at bounding box center [1195, 298] width 45 height 45
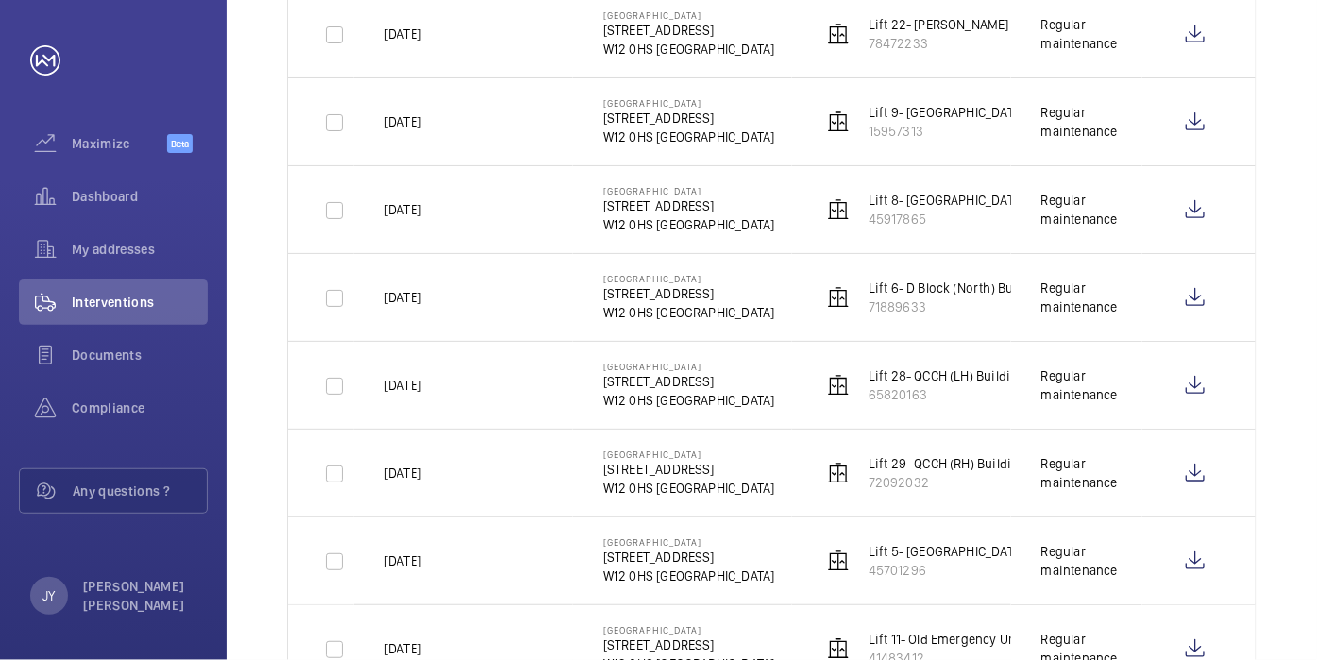
scroll to position [2372, 0]
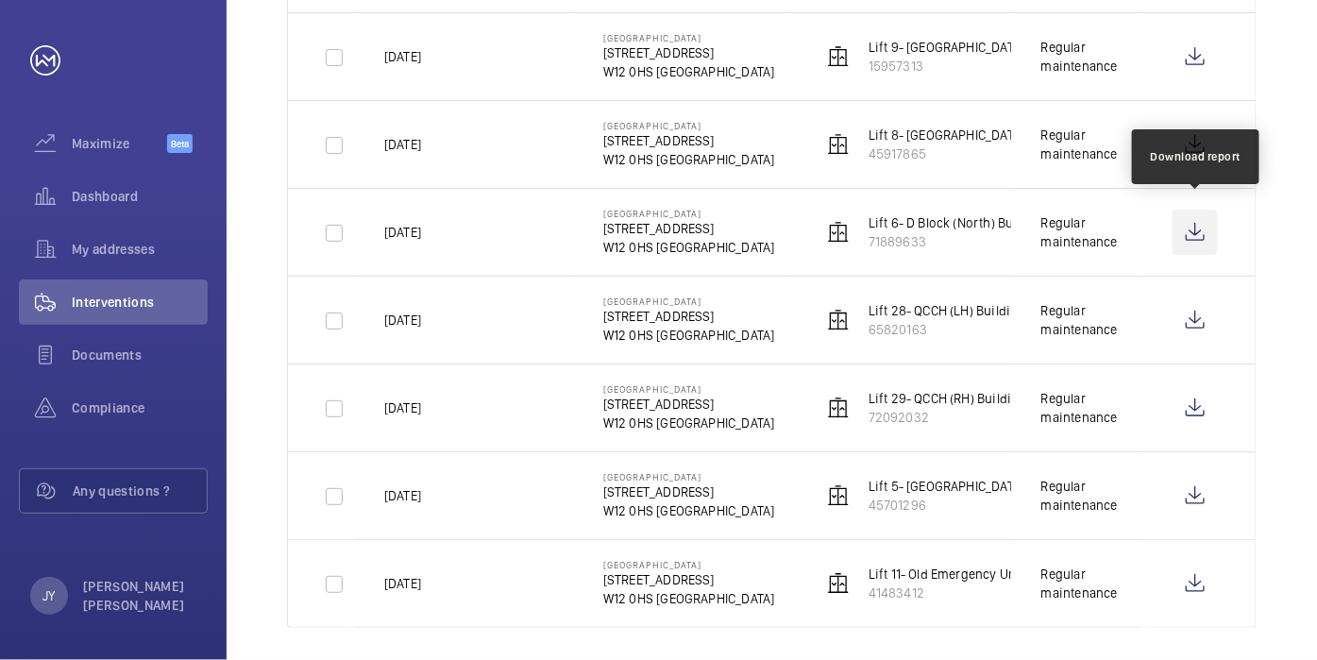
click at [1191, 210] on wm-front-icon-button at bounding box center [1195, 232] width 45 height 45
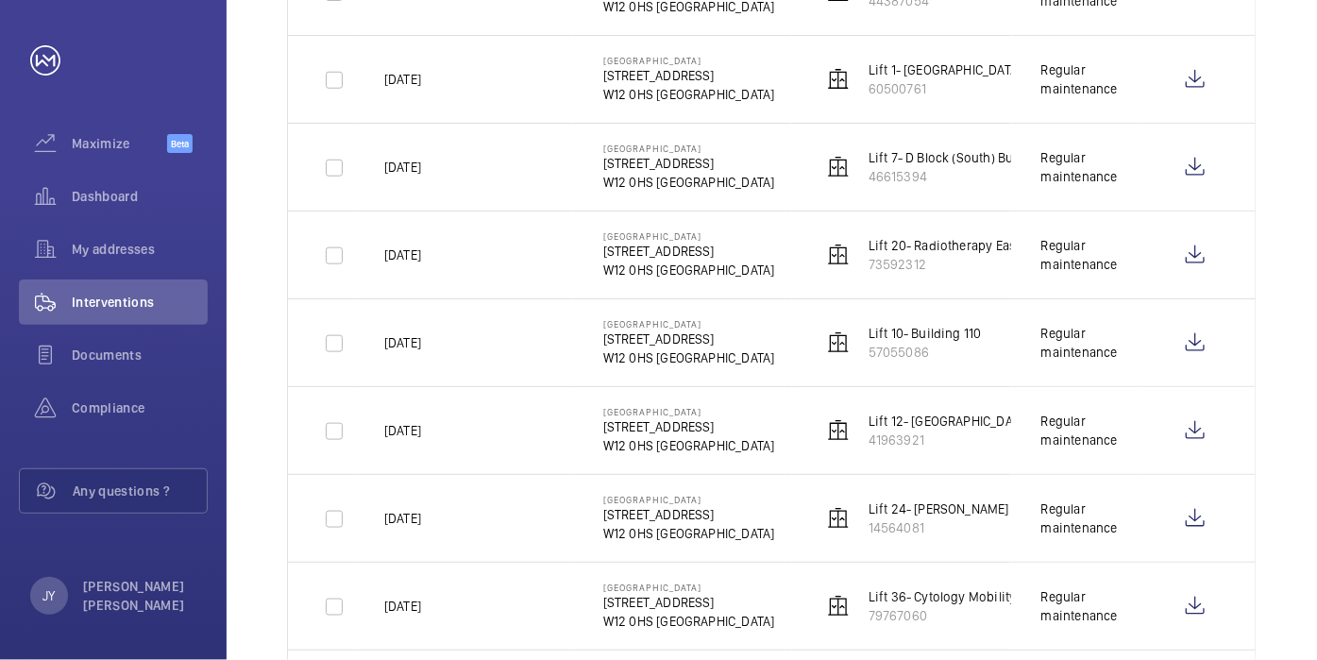
scroll to position [379, 0]
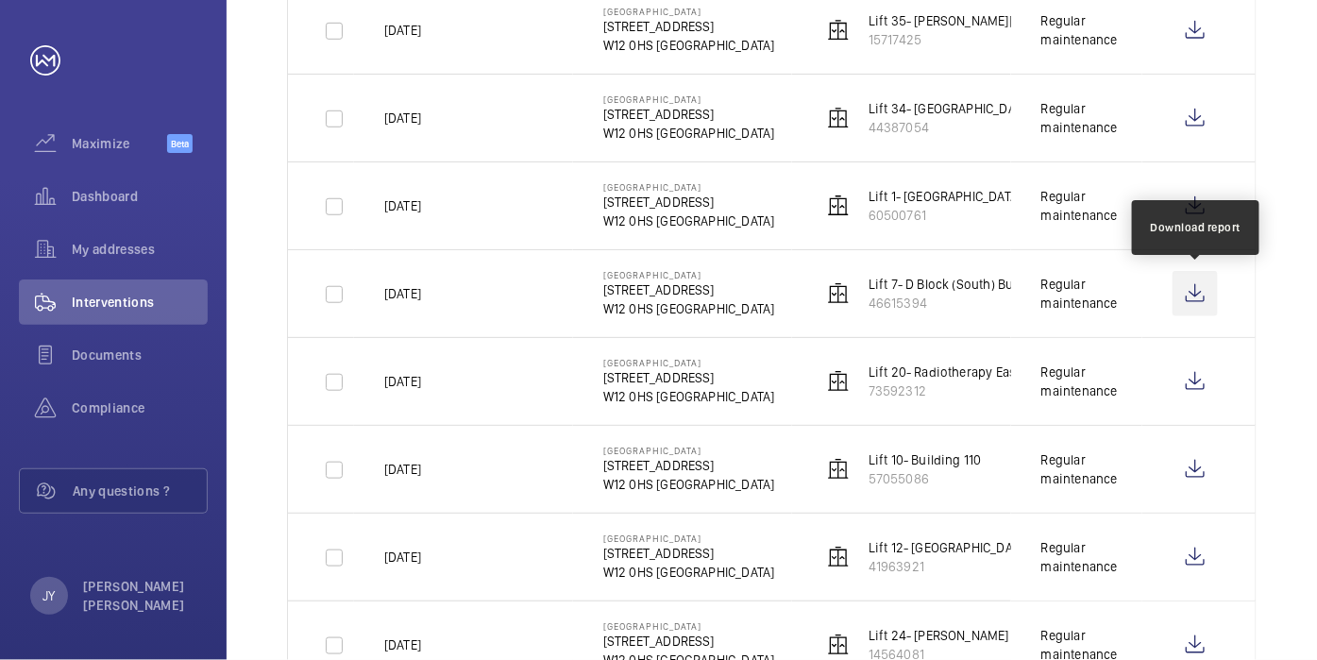
click at [1189, 290] on wm-front-icon-button at bounding box center [1195, 293] width 45 height 45
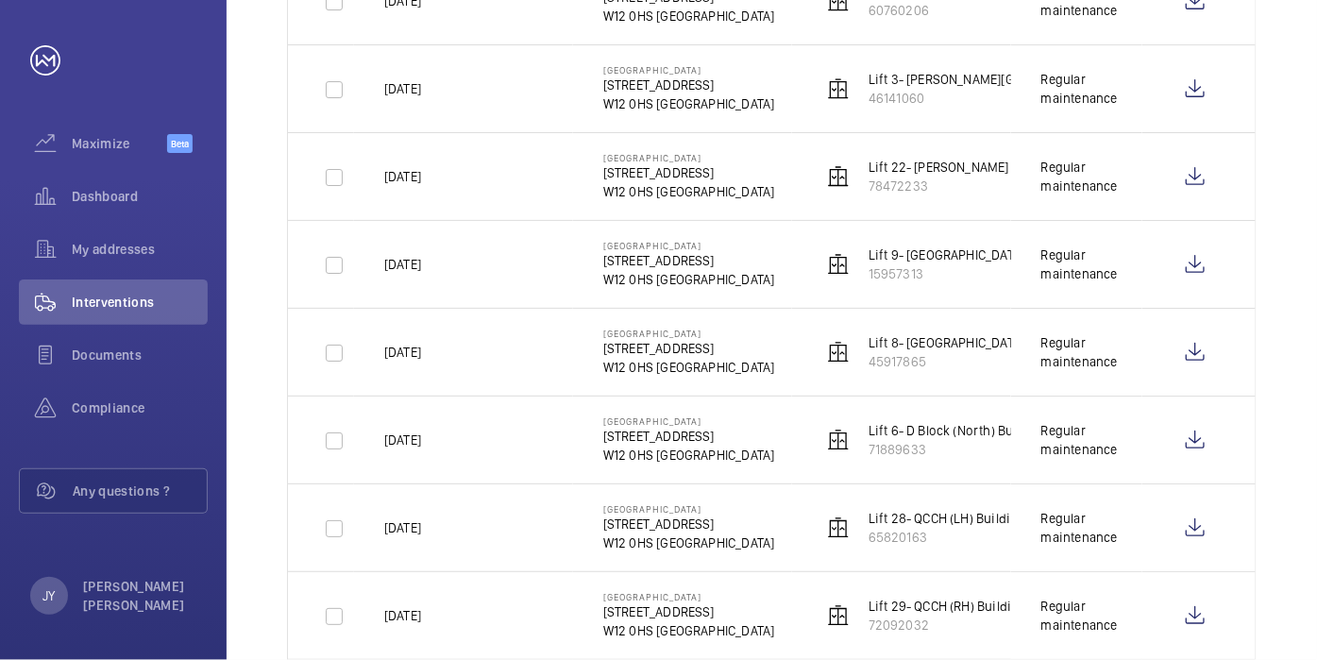
scroll to position [2162, 0]
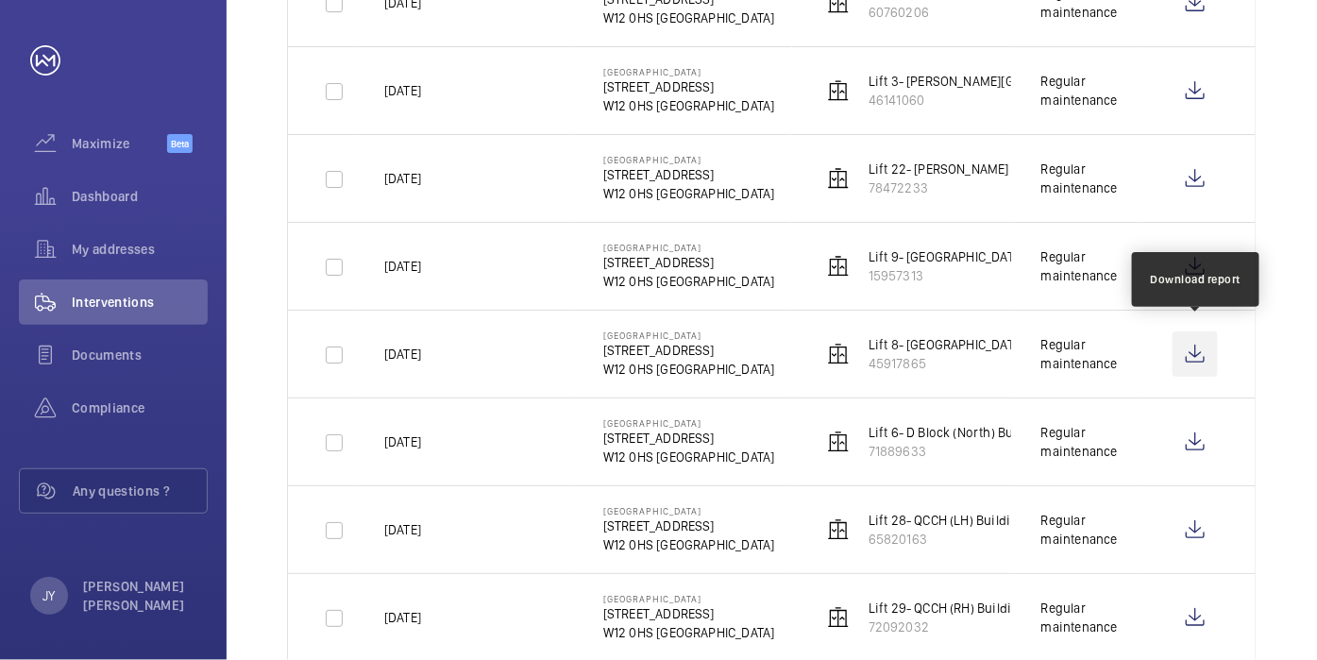
click at [1207, 344] on wm-front-icon-button at bounding box center [1195, 353] width 45 height 45
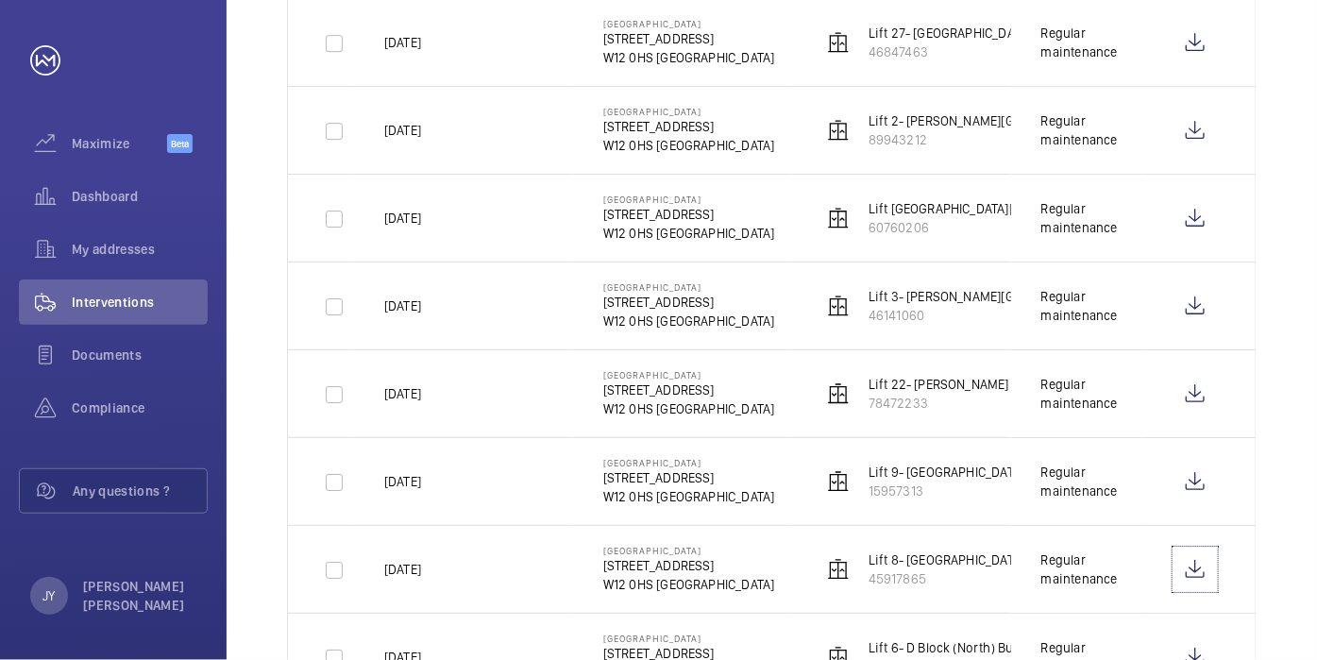
scroll to position [1953, 0]
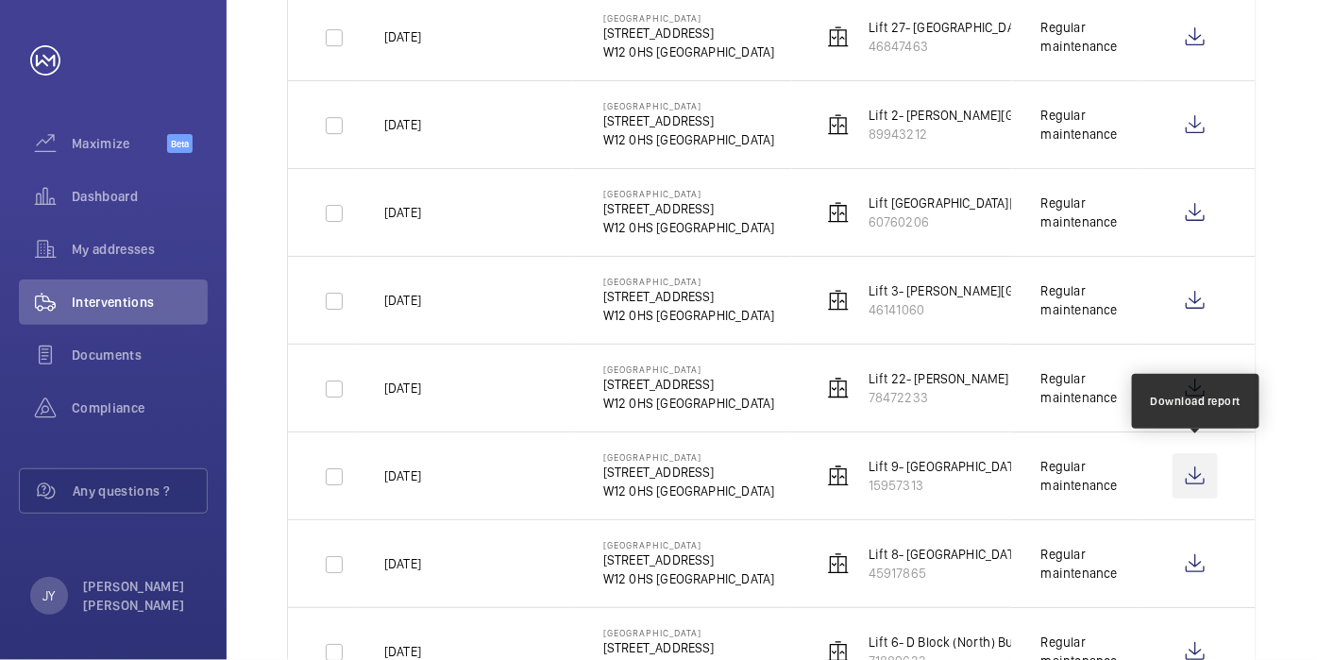
click at [1185, 464] on wm-front-icon-button at bounding box center [1195, 475] width 45 height 45
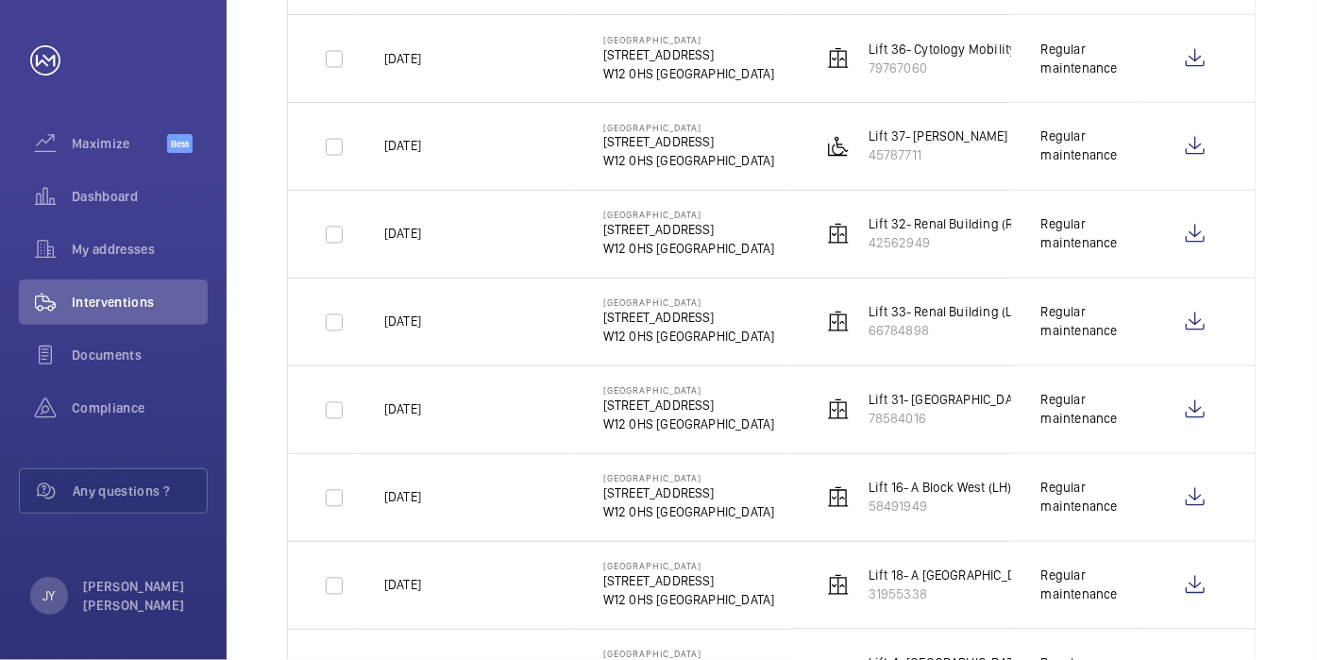
scroll to position [1008, 0]
